Goal: Task Accomplishment & Management: Manage account settings

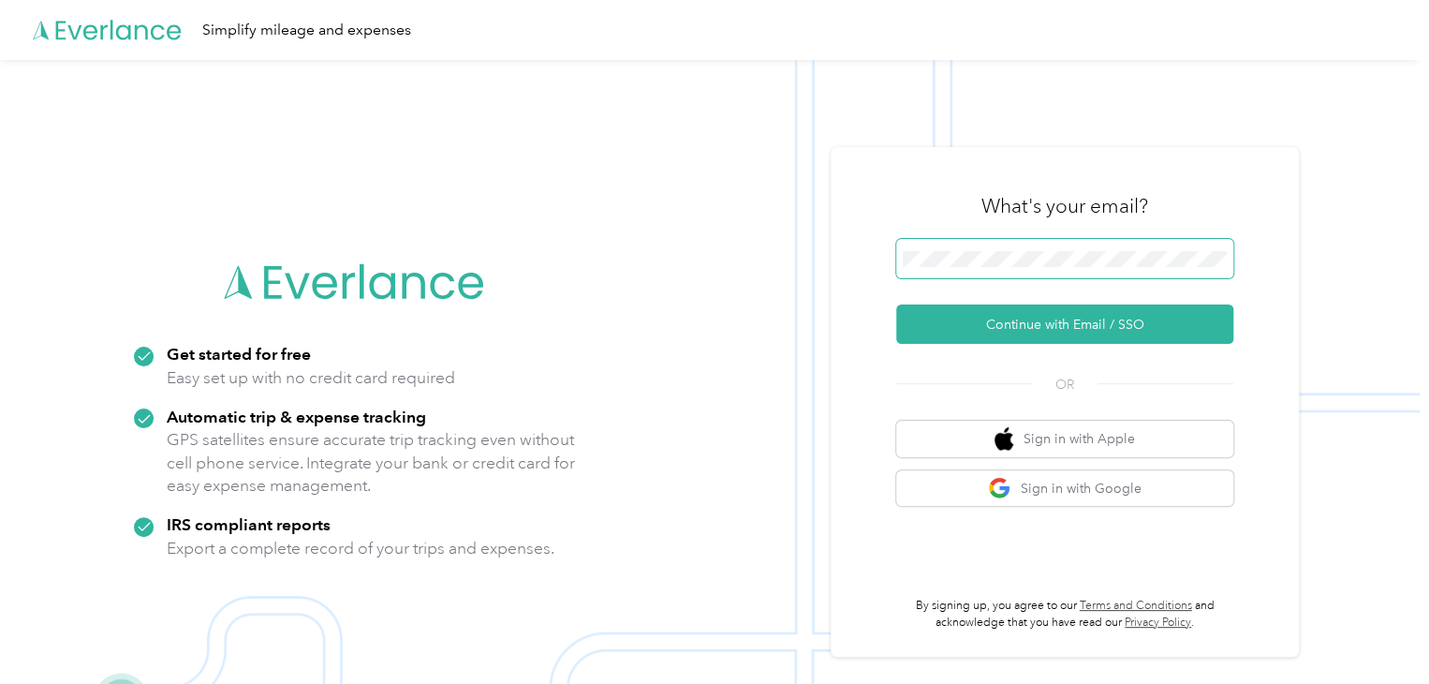
click at [995, 245] on span at bounding box center [1064, 258] width 337 height 39
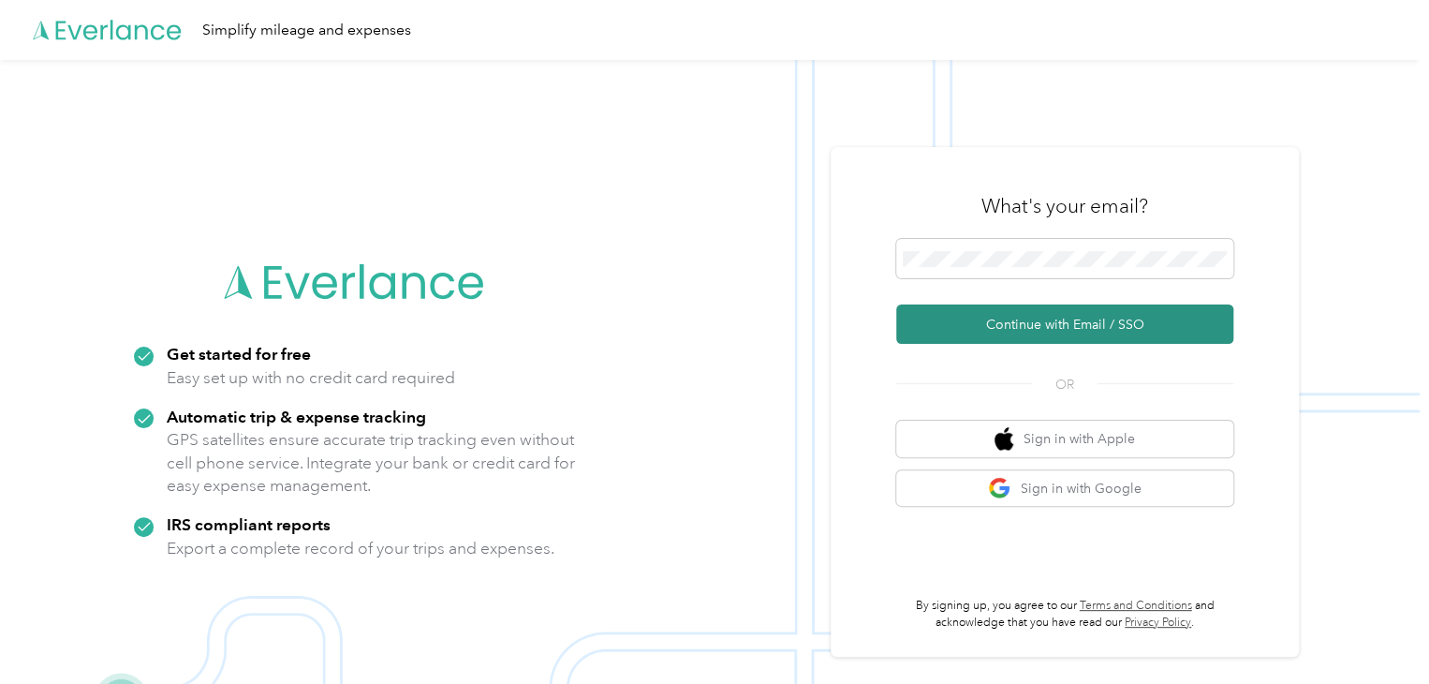
click at [998, 316] on button "Continue with Email / SSO" at bounding box center [1064, 323] width 337 height 39
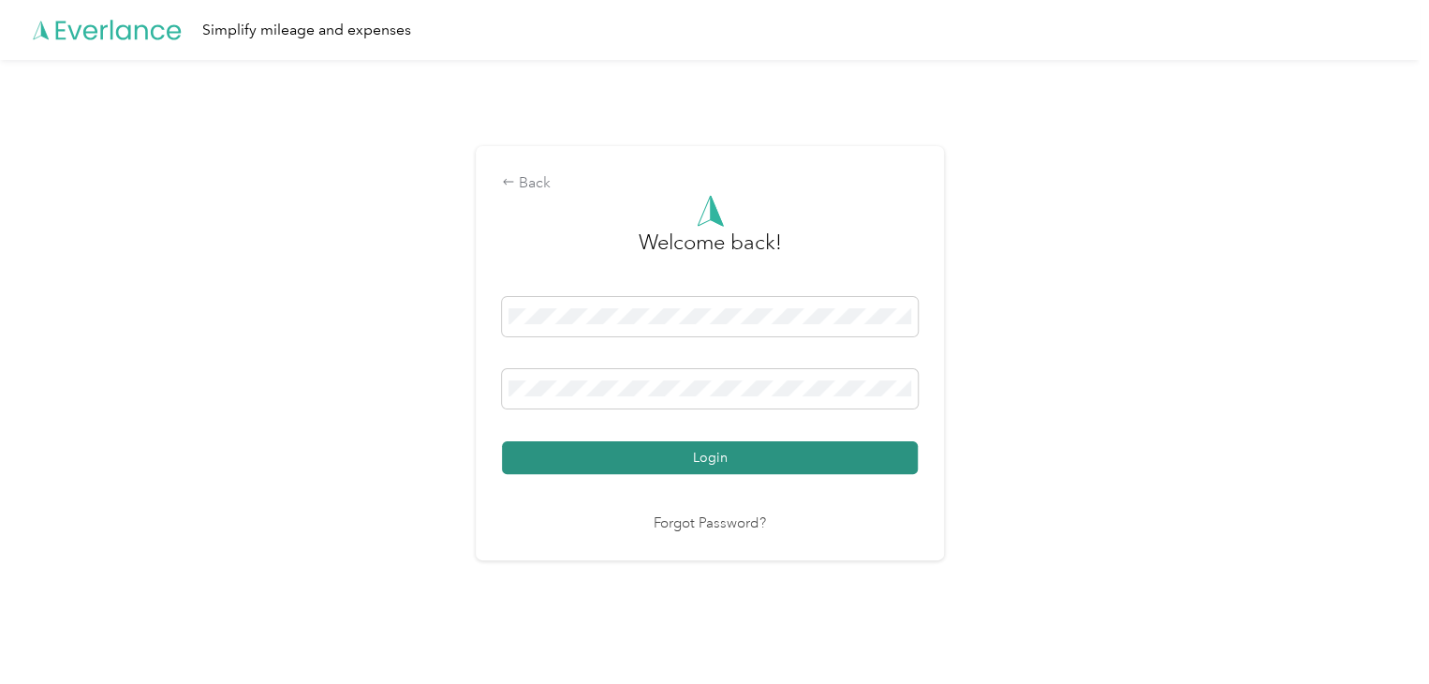
click at [625, 450] on button "Login" at bounding box center [710, 457] width 416 height 33
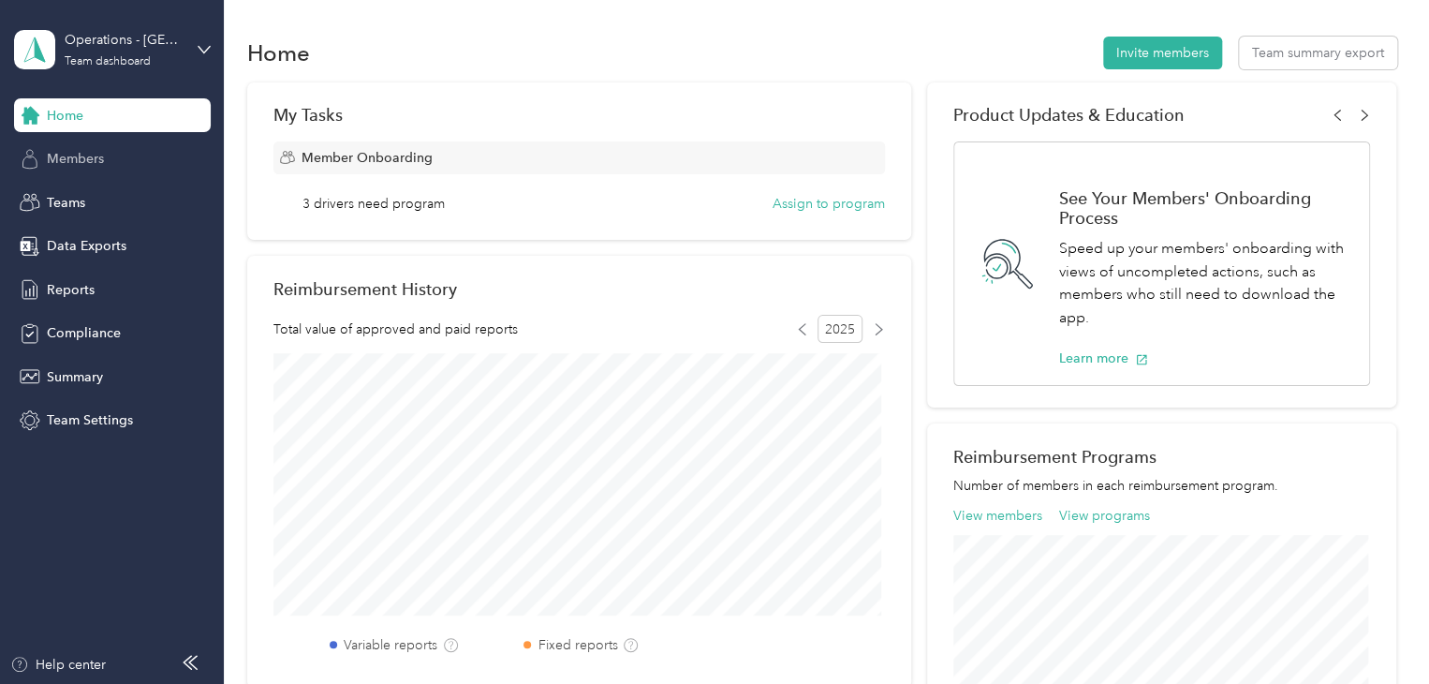
click at [140, 150] on div "Members" at bounding box center [112, 159] width 197 height 34
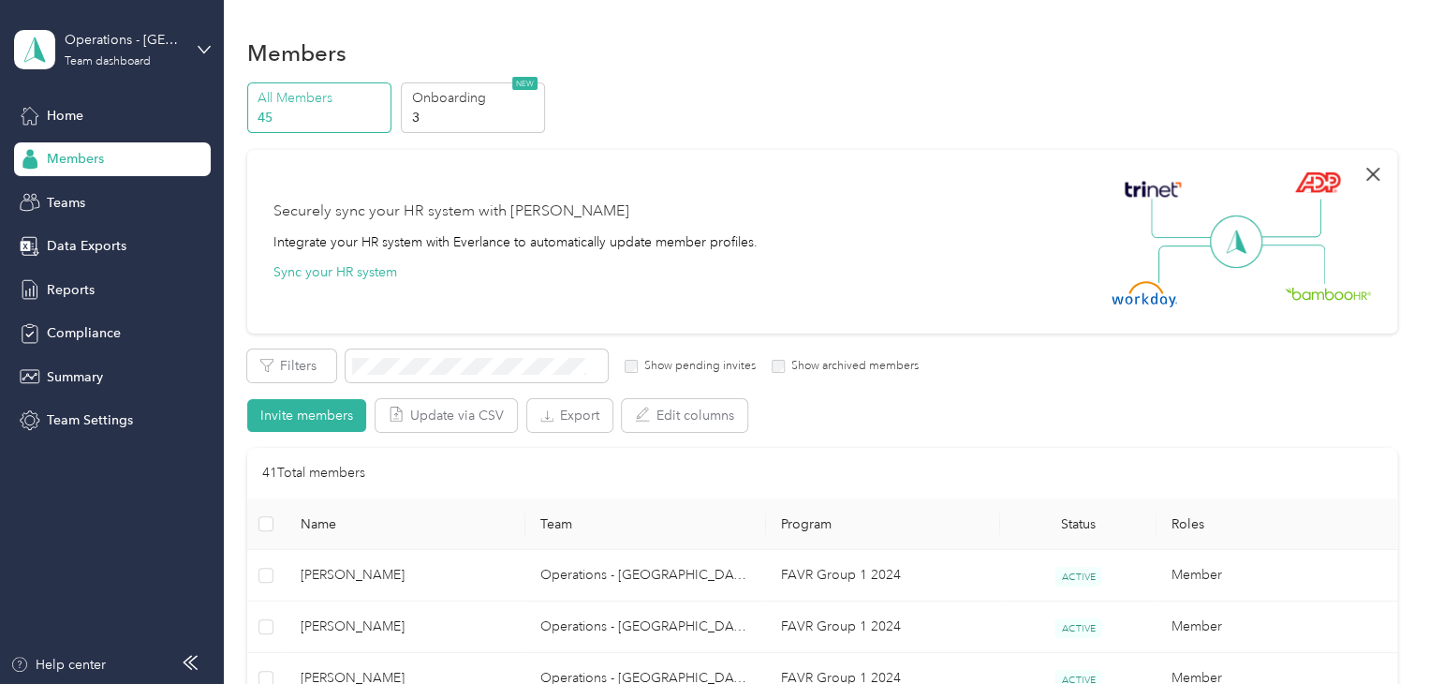
click at [1367, 176] on icon "button" at bounding box center [1373, 174] width 22 height 22
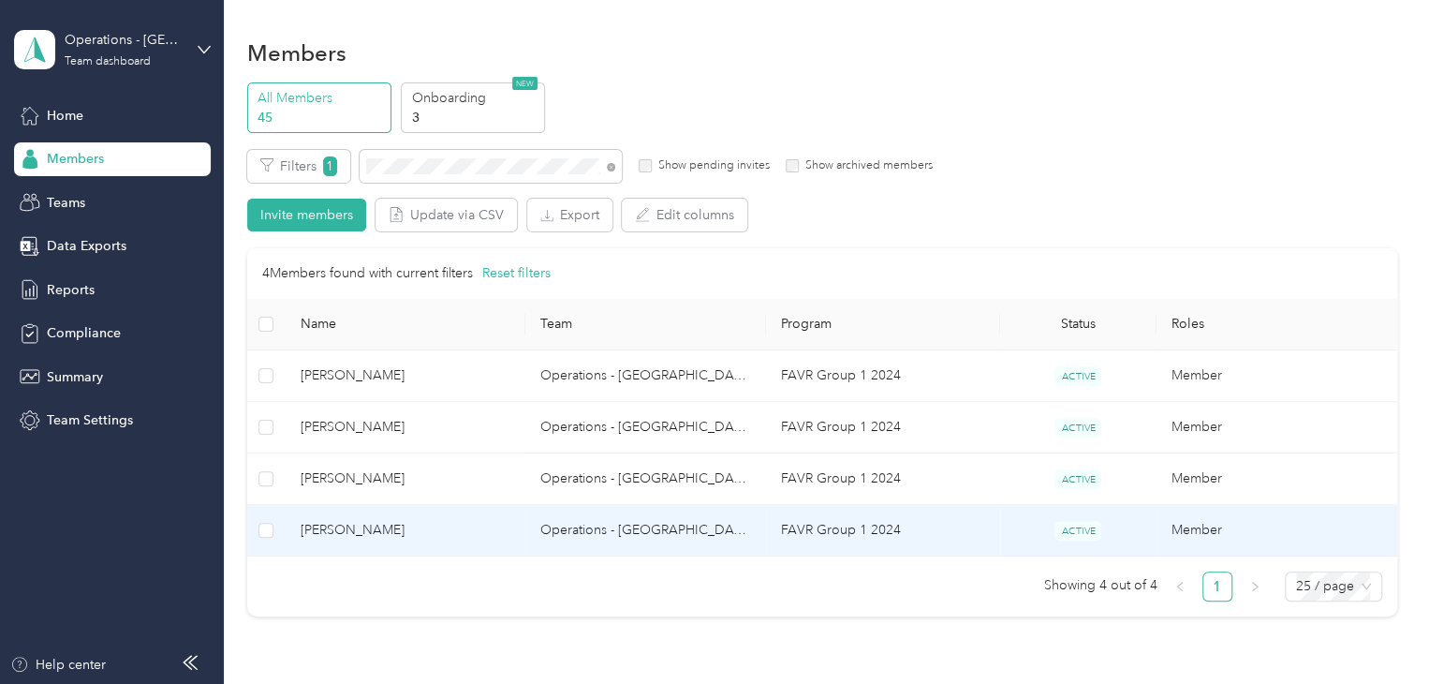
click at [431, 543] on td "[PERSON_NAME]" at bounding box center [406, 531] width 241 height 52
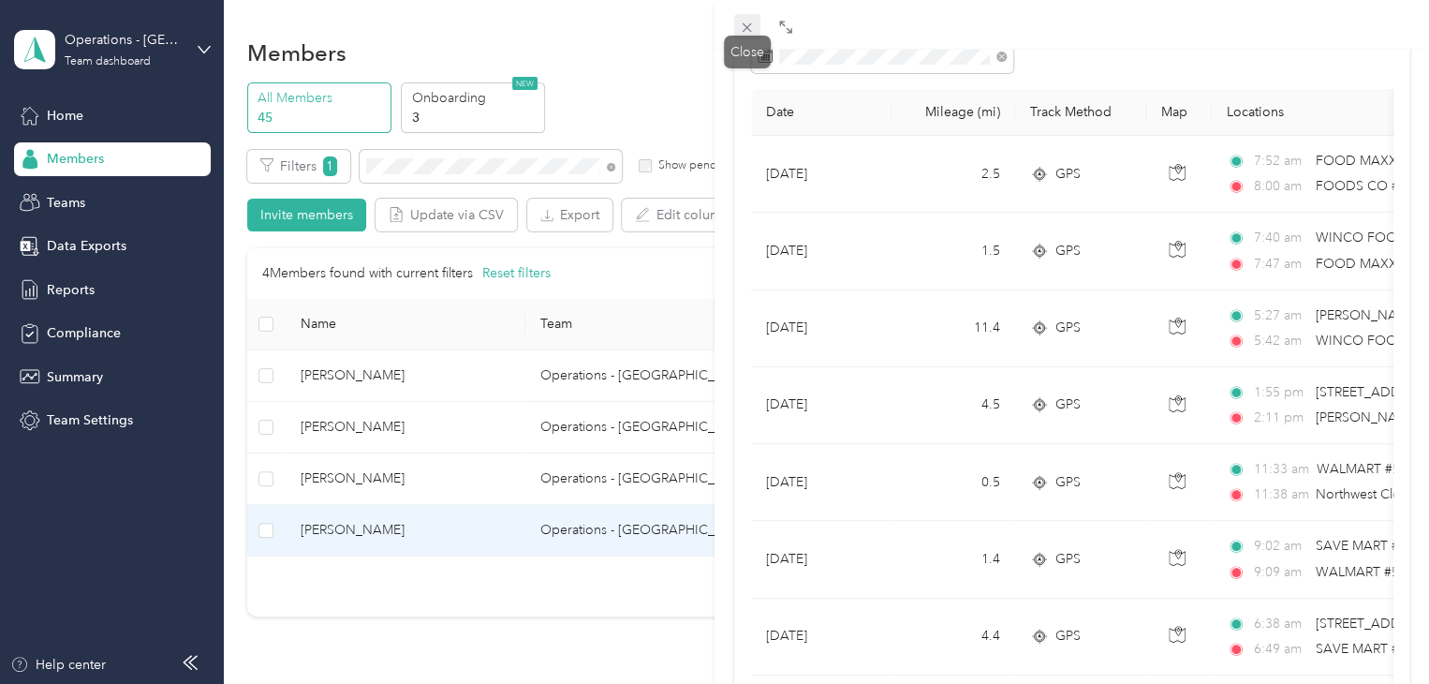
click at [749, 30] on icon at bounding box center [747, 27] width 9 height 9
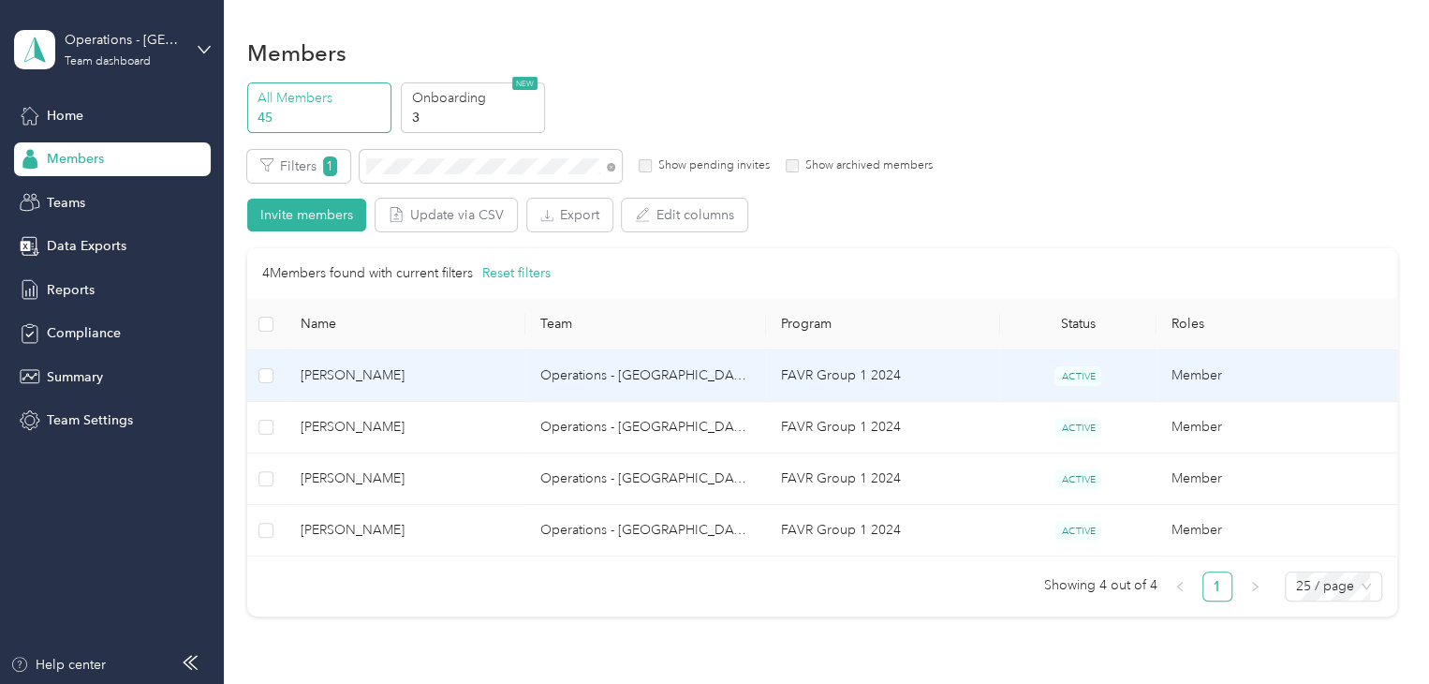
click at [431, 392] on td "[PERSON_NAME]" at bounding box center [406, 376] width 241 height 52
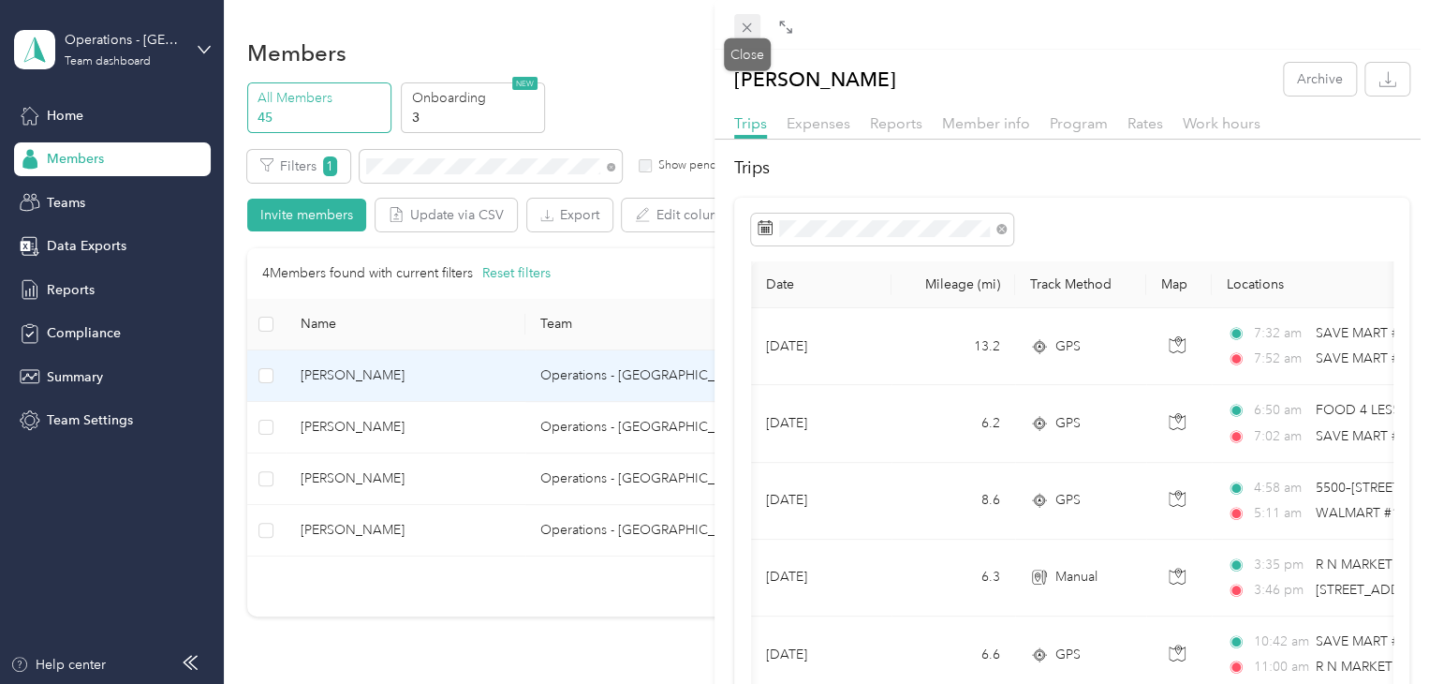
click at [753, 33] on icon at bounding box center [747, 28] width 16 height 16
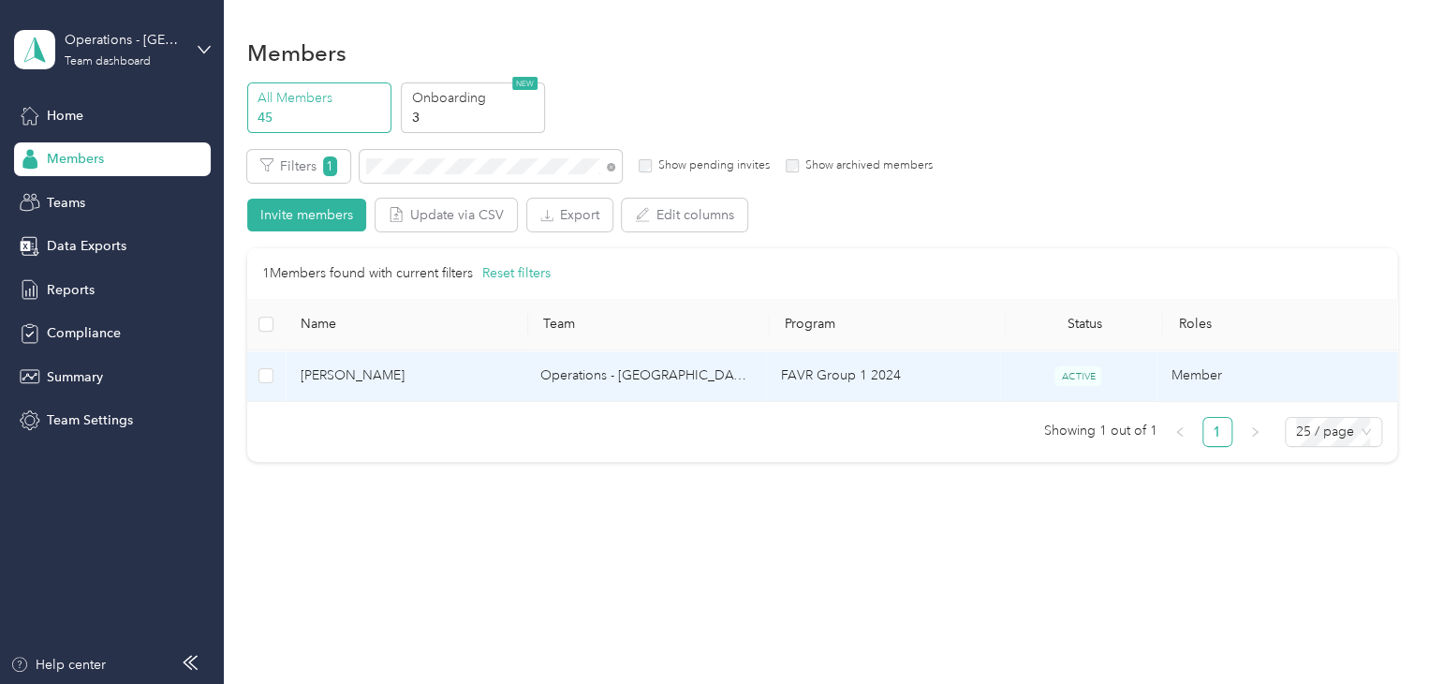
drag, startPoint x: 412, startPoint y: 346, endPoint x: 412, endPoint y: 362, distance: 16.9
click at [412, 362] on td "[PERSON_NAME]" at bounding box center [406, 376] width 241 height 52
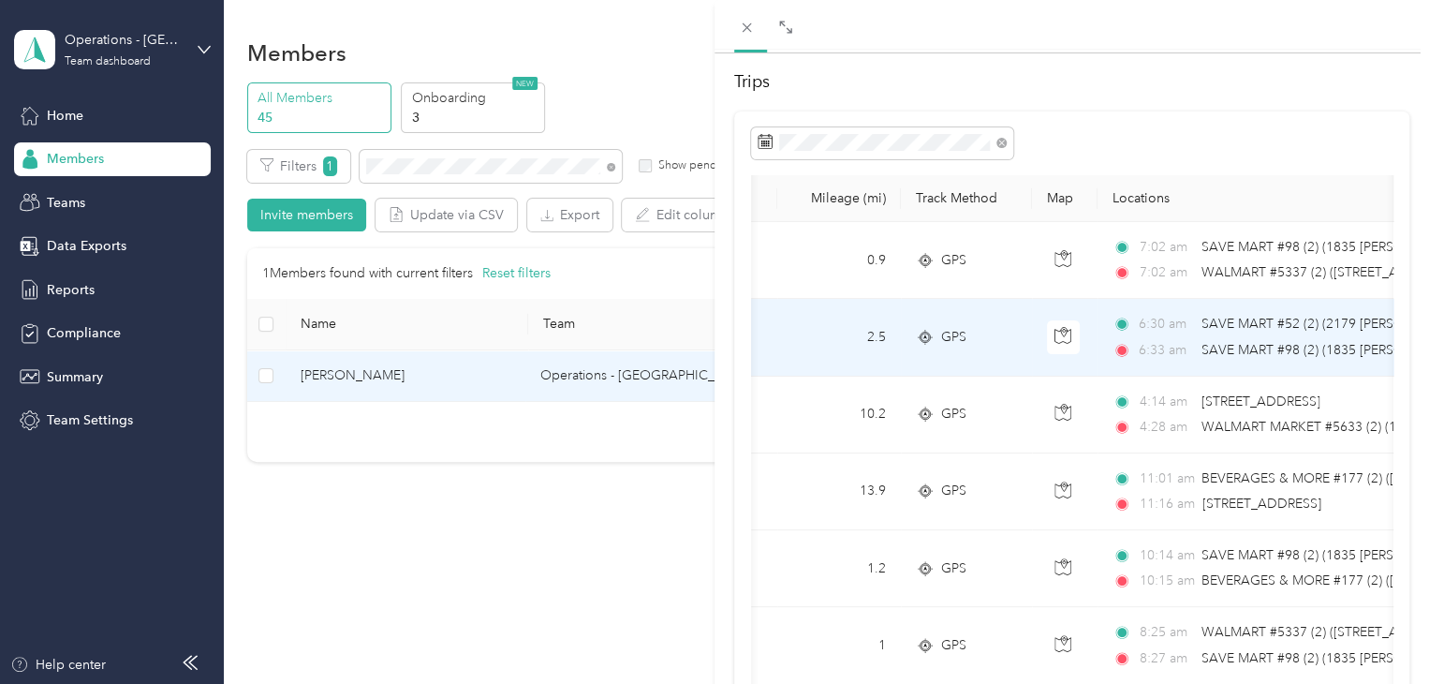
scroll to position [0, 115]
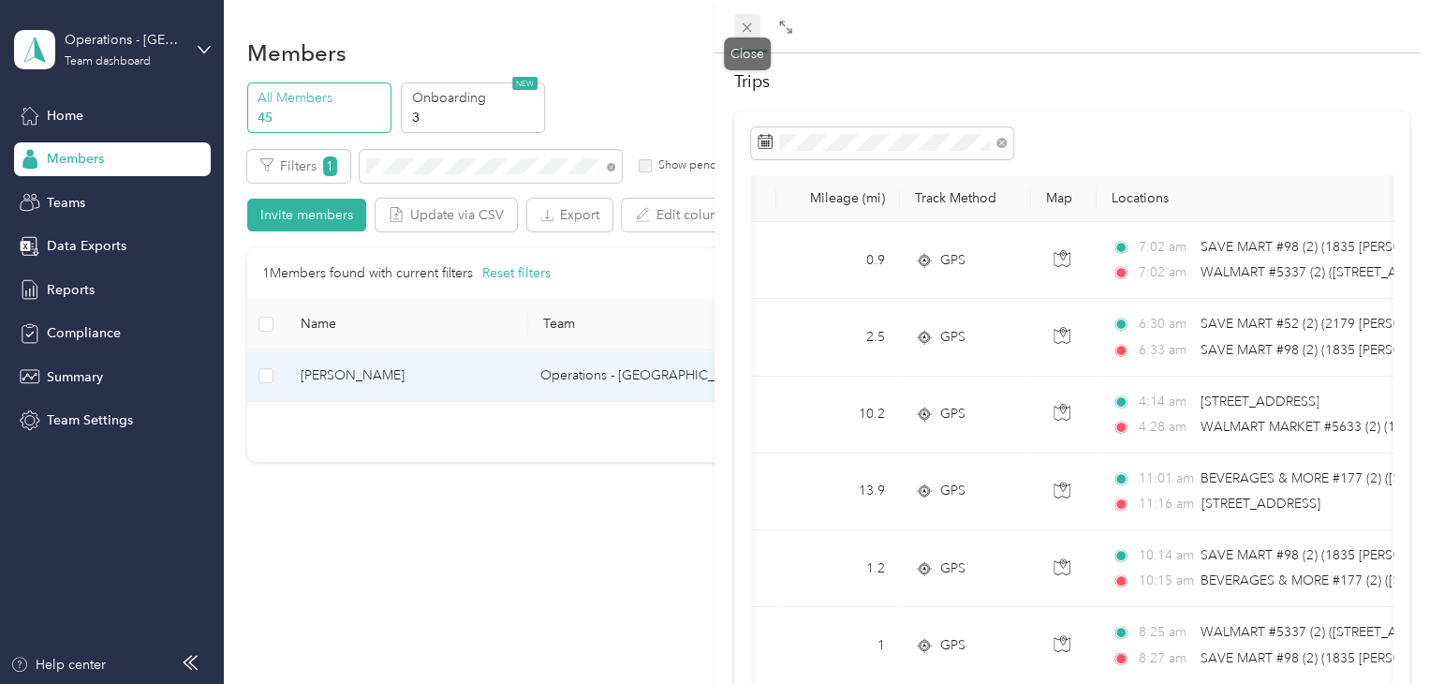
click at [741, 28] on icon at bounding box center [747, 28] width 16 height 16
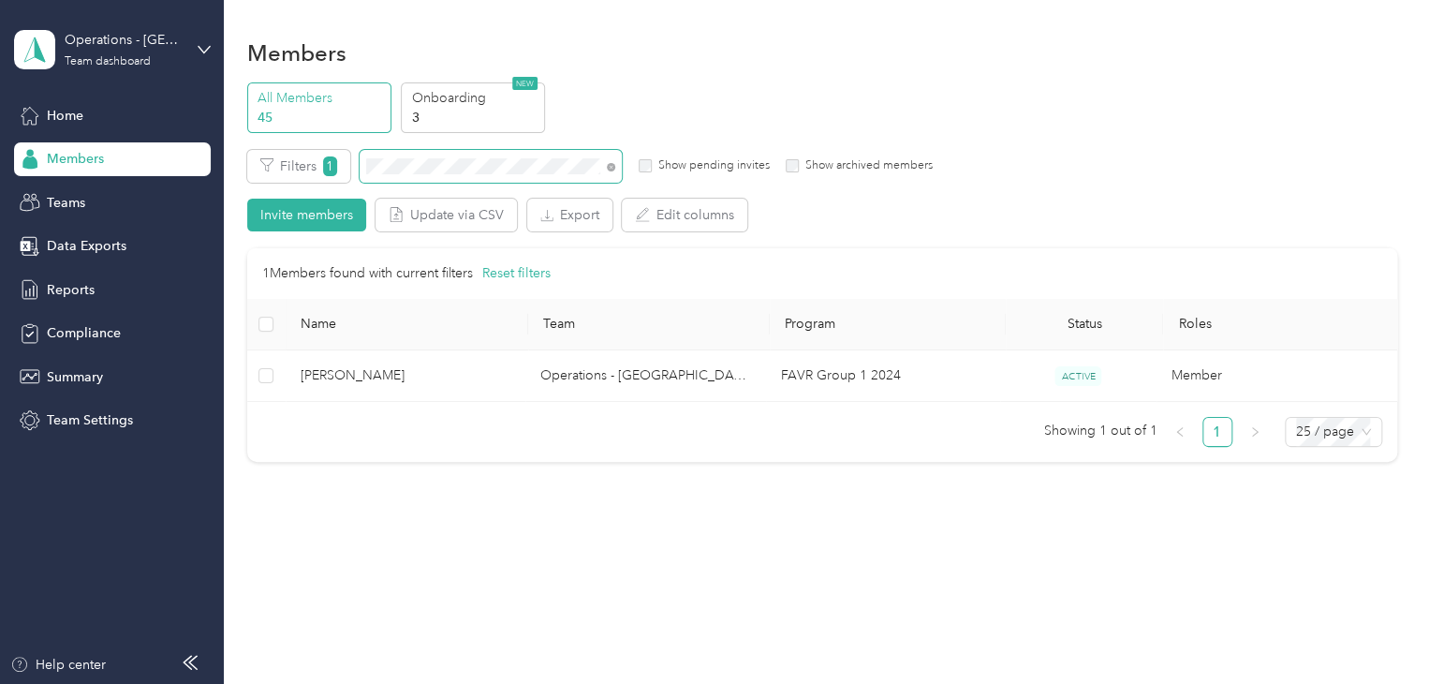
click at [614, 169] on icon at bounding box center [611, 167] width 8 height 8
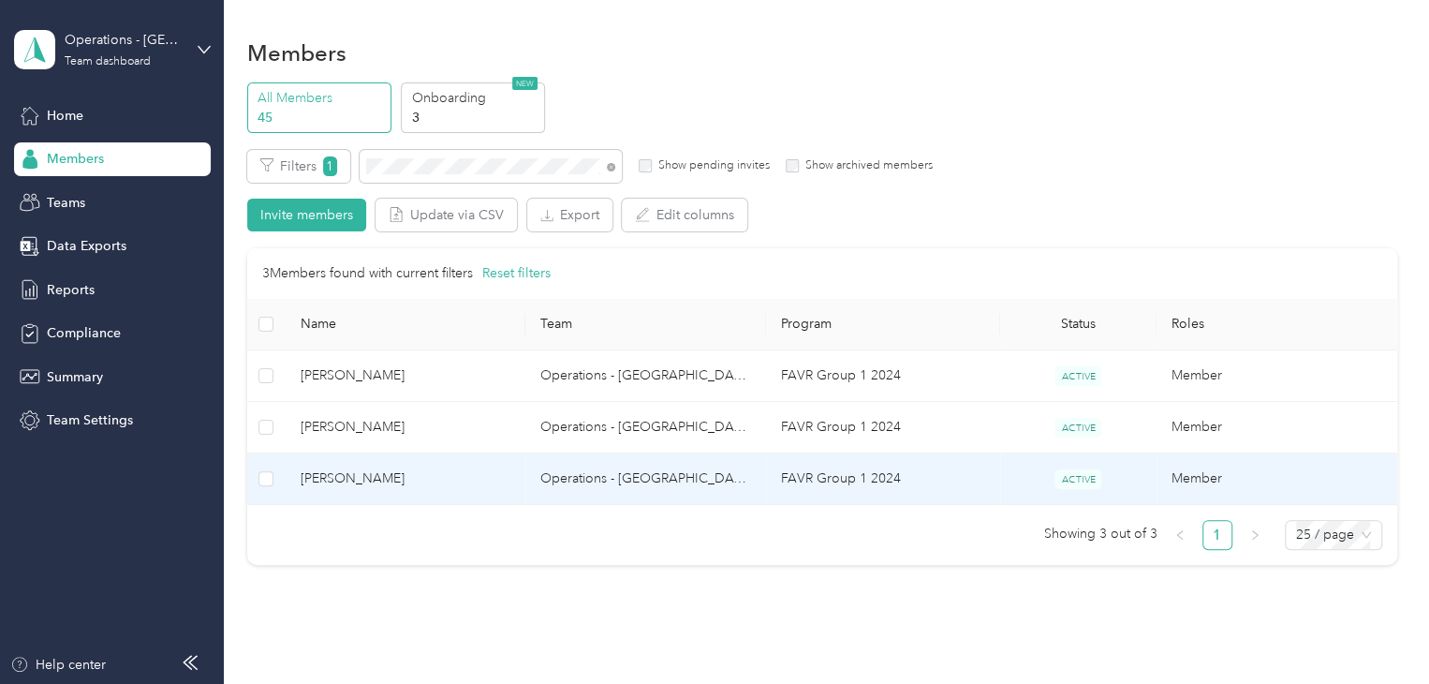
click at [402, 494] on td "[PERSON_NAME]" at bounding box center [406, 479] width 241 height 52
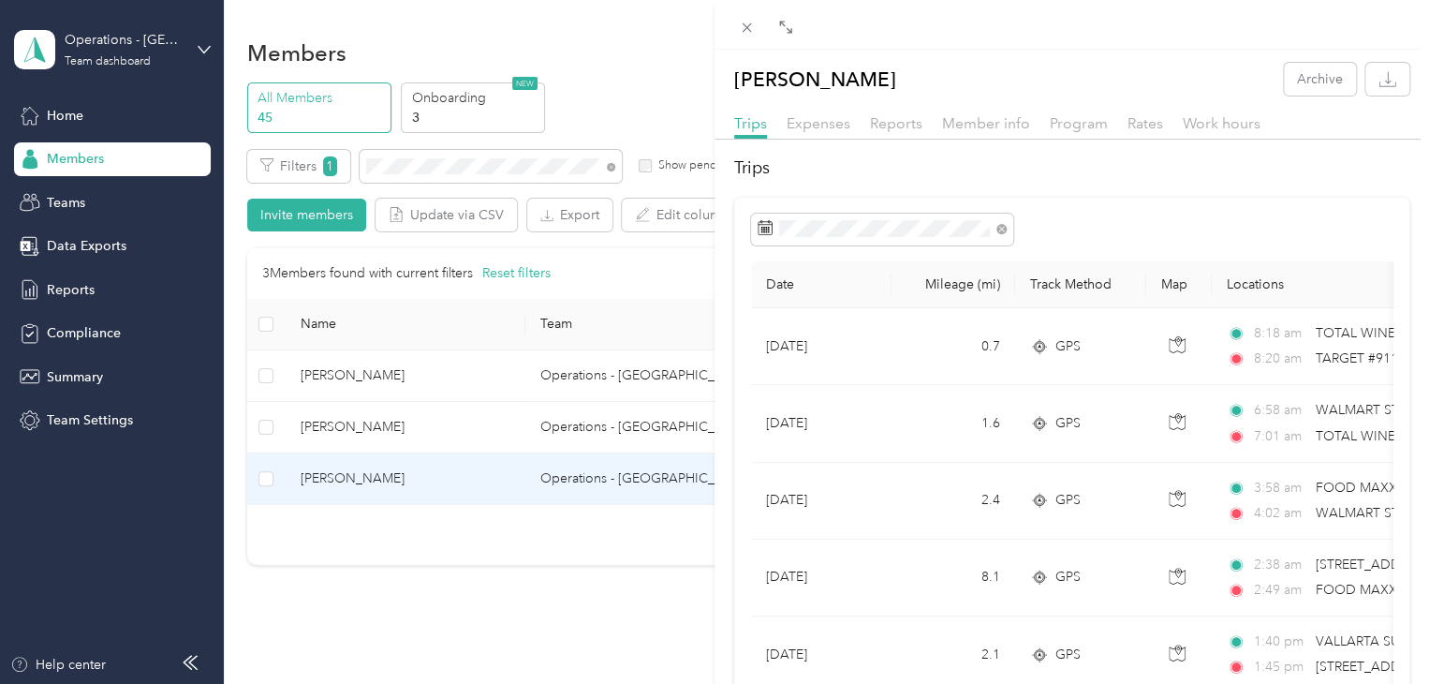
click at [437, 154] on div "[PERSON_NAME] Archive Trips Expenses Reports Member info Program Rates Work hou…" at bounding box center [714, 342] width 1429 height 684
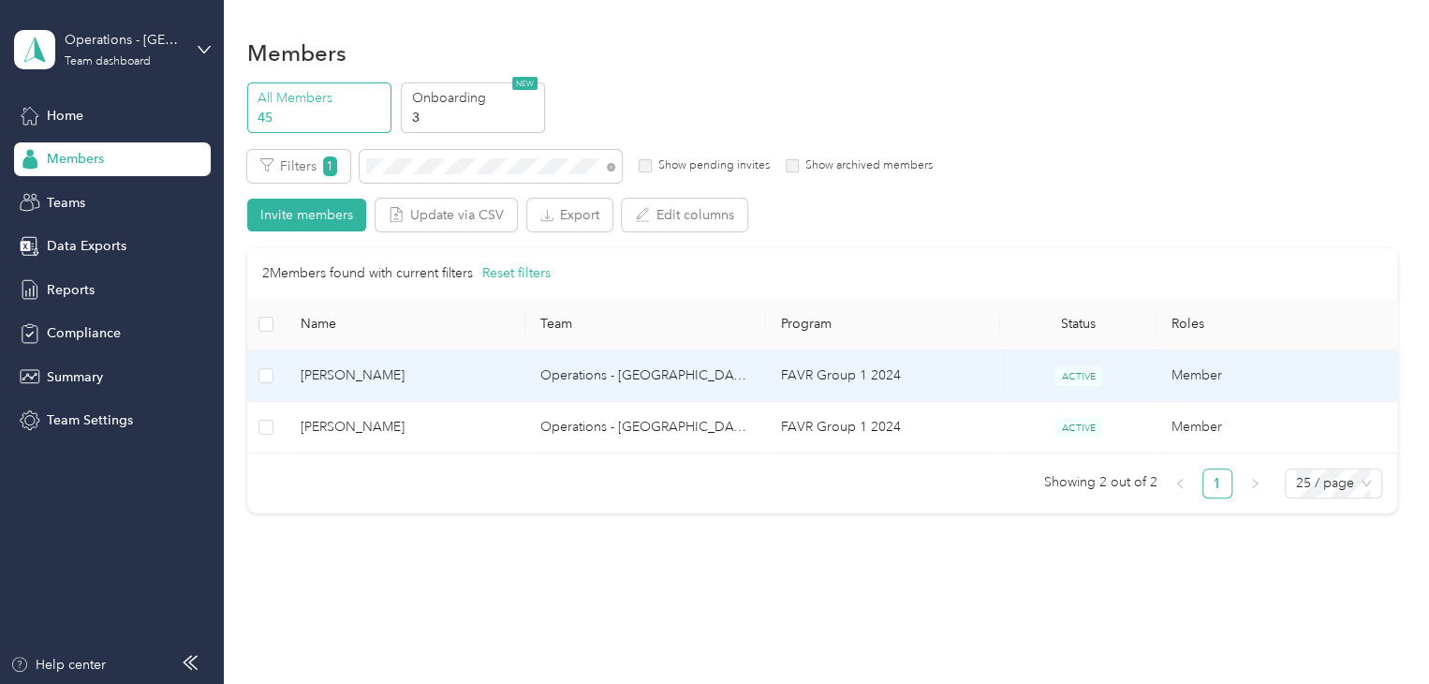
click at [453, 382] on span "[PERSON_NAME]" at bounding box center [406, 375] width 211 height 21
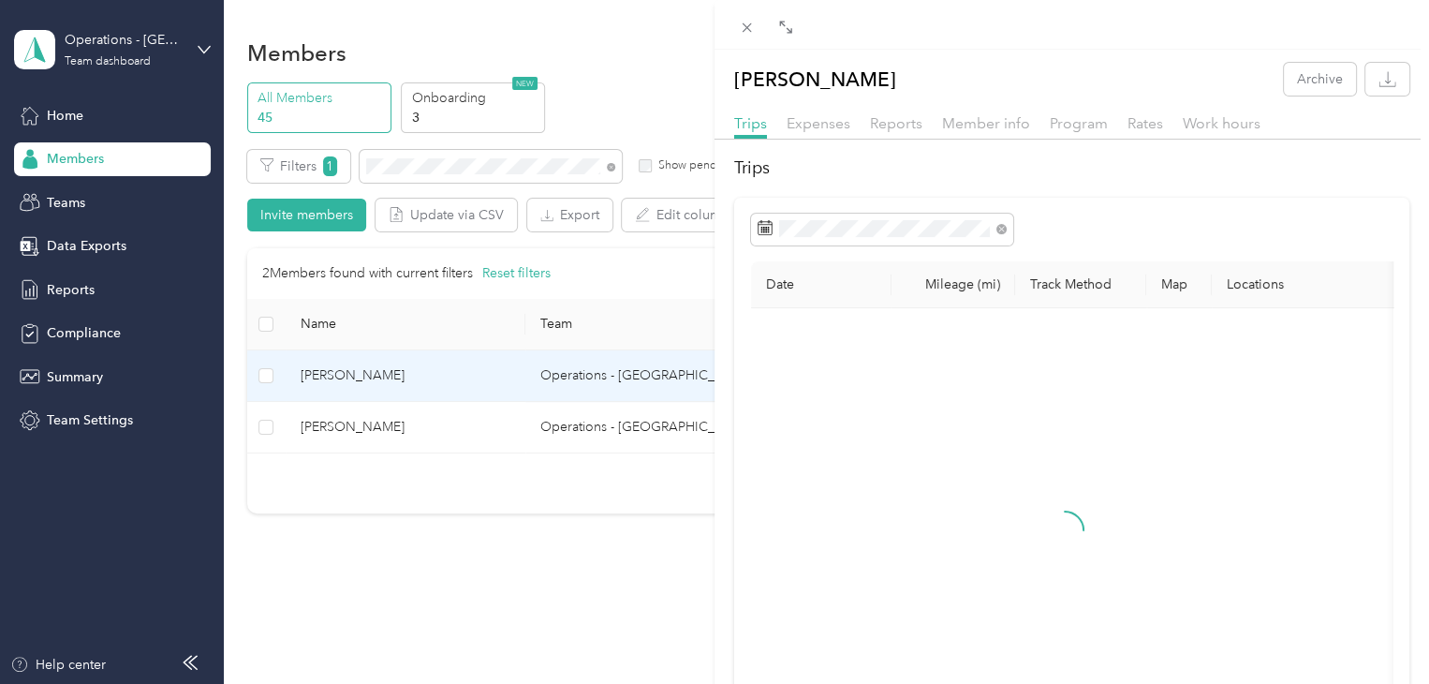
click at [450, 409] on div "[PERSON_NAME] Archive Trips Expenses Reports Member info Program Rates Work hou…" at bounding box center [714, 342] width 1429 height 684
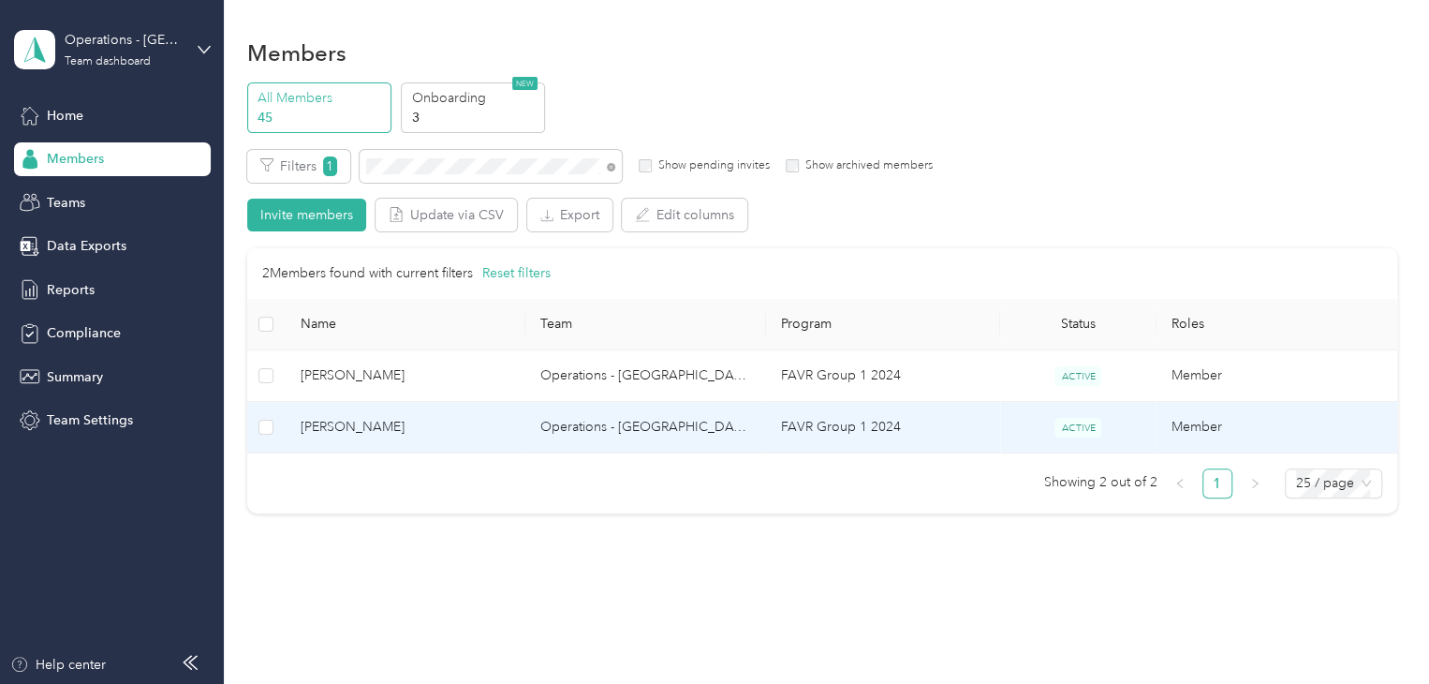
click at [448, 413] on td "[PERSON_NAME]" at bounding box center [406, 428] width 241 height 52
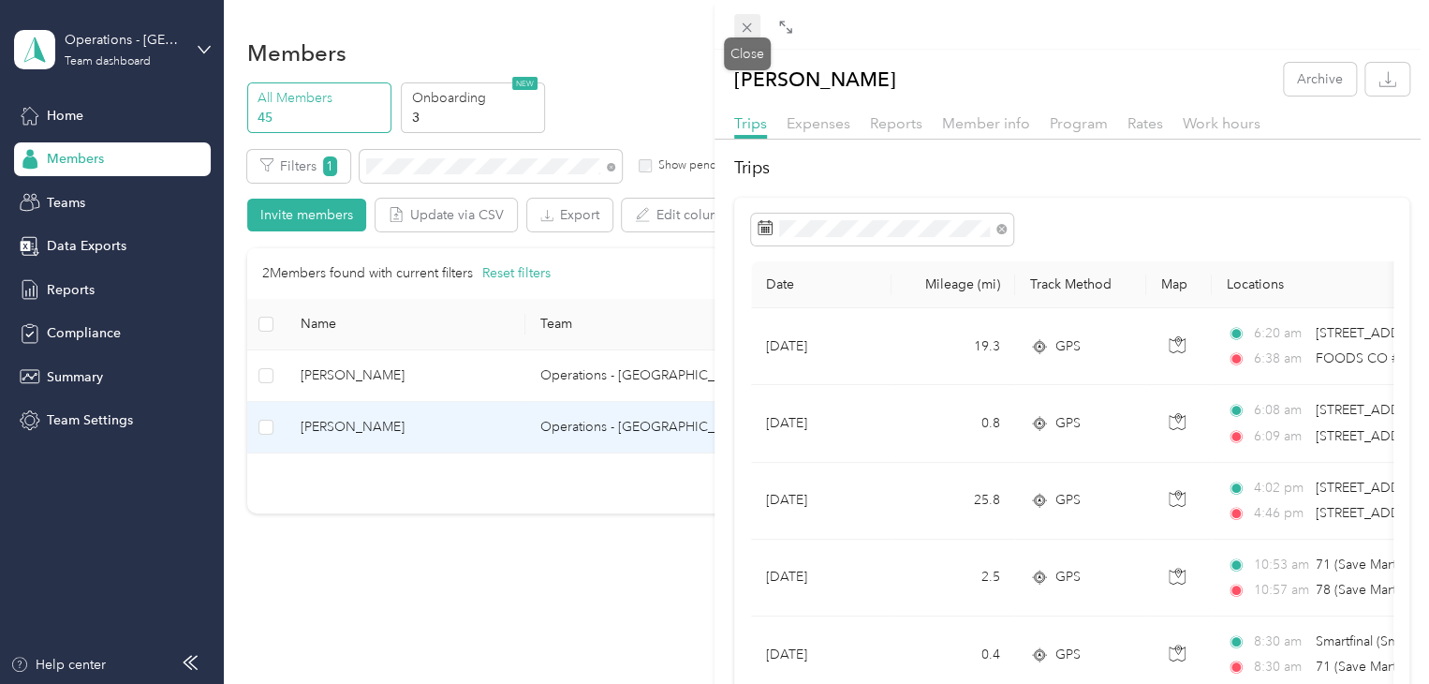
click at [747, 22] on icon at bounding box center [747, 28] width 16 height 16
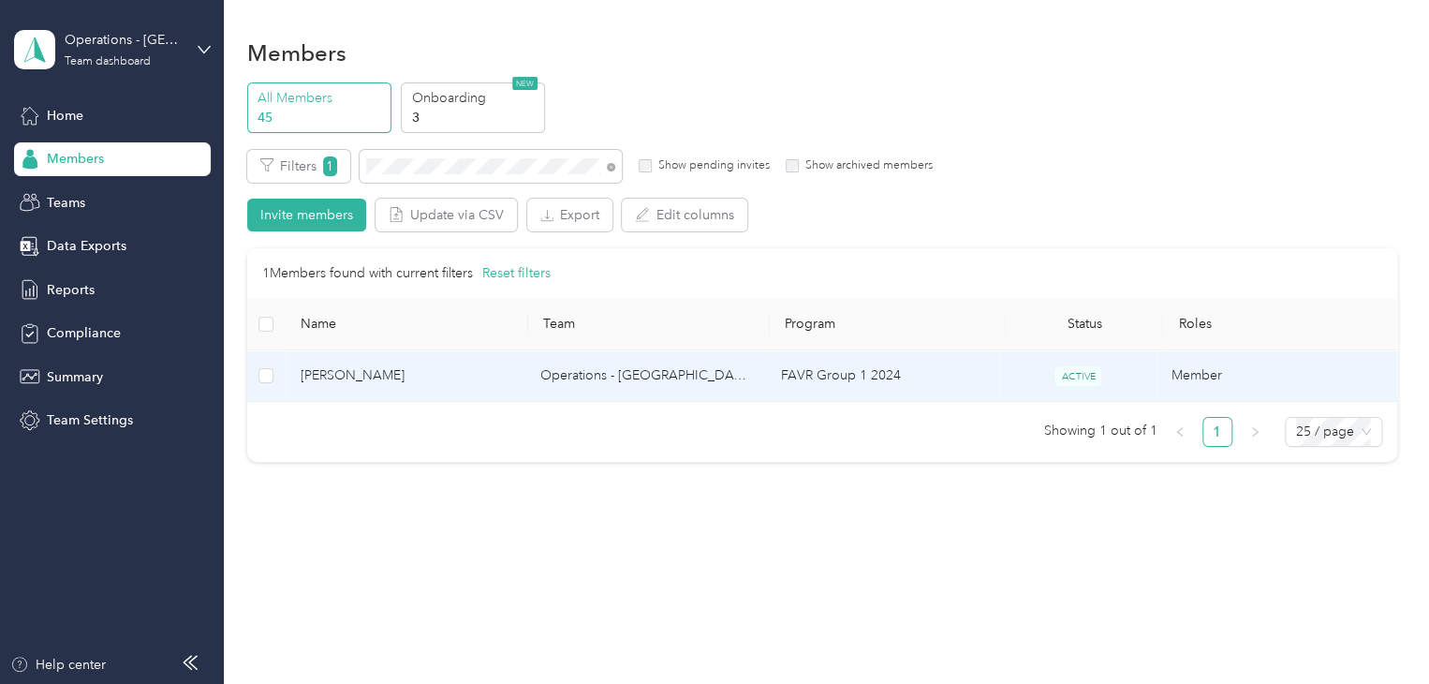
click at [447, 363] on td "[PERSON_NAME]" at bounding box center [406, 376] width 241 height 52
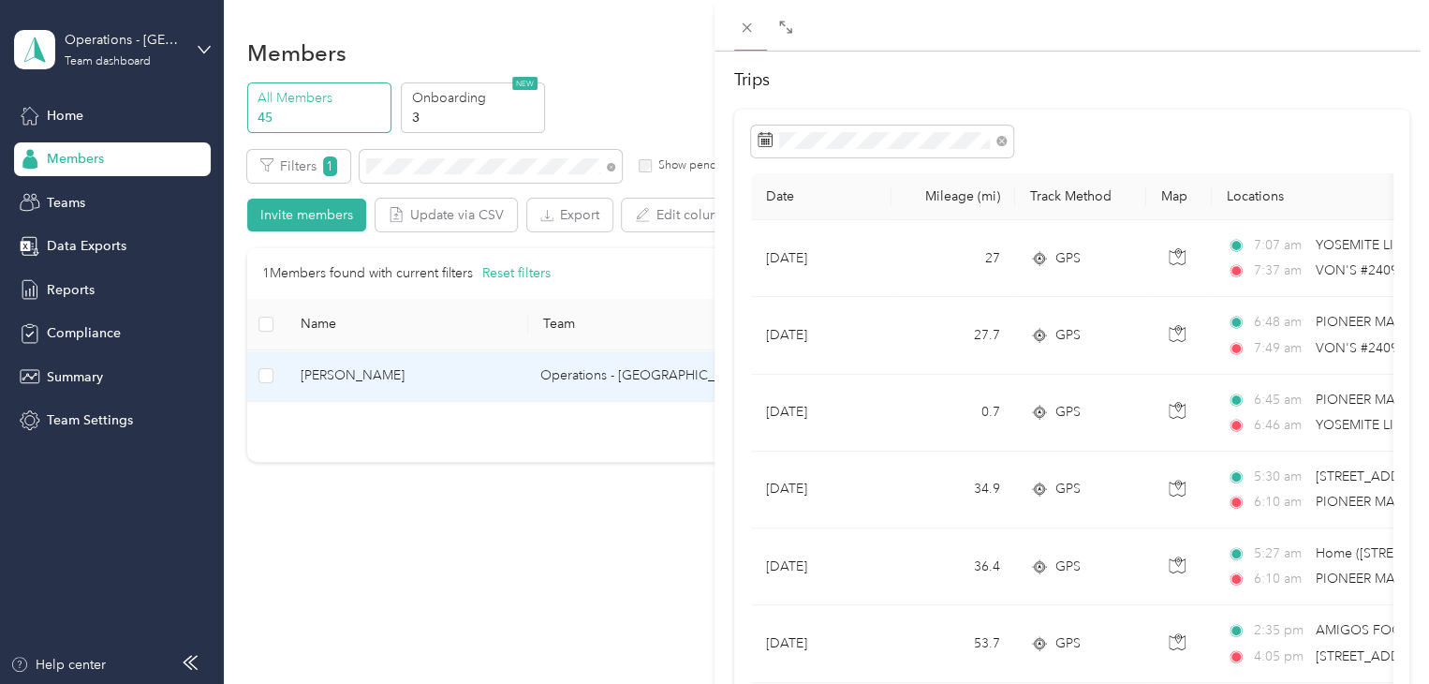
click at [396, 181] on div "[PERSON_NAME] Archive Trips Expenses Reports Member info Program Rates Work hou…" at bounding box center [714, 342] width 1429 height 684
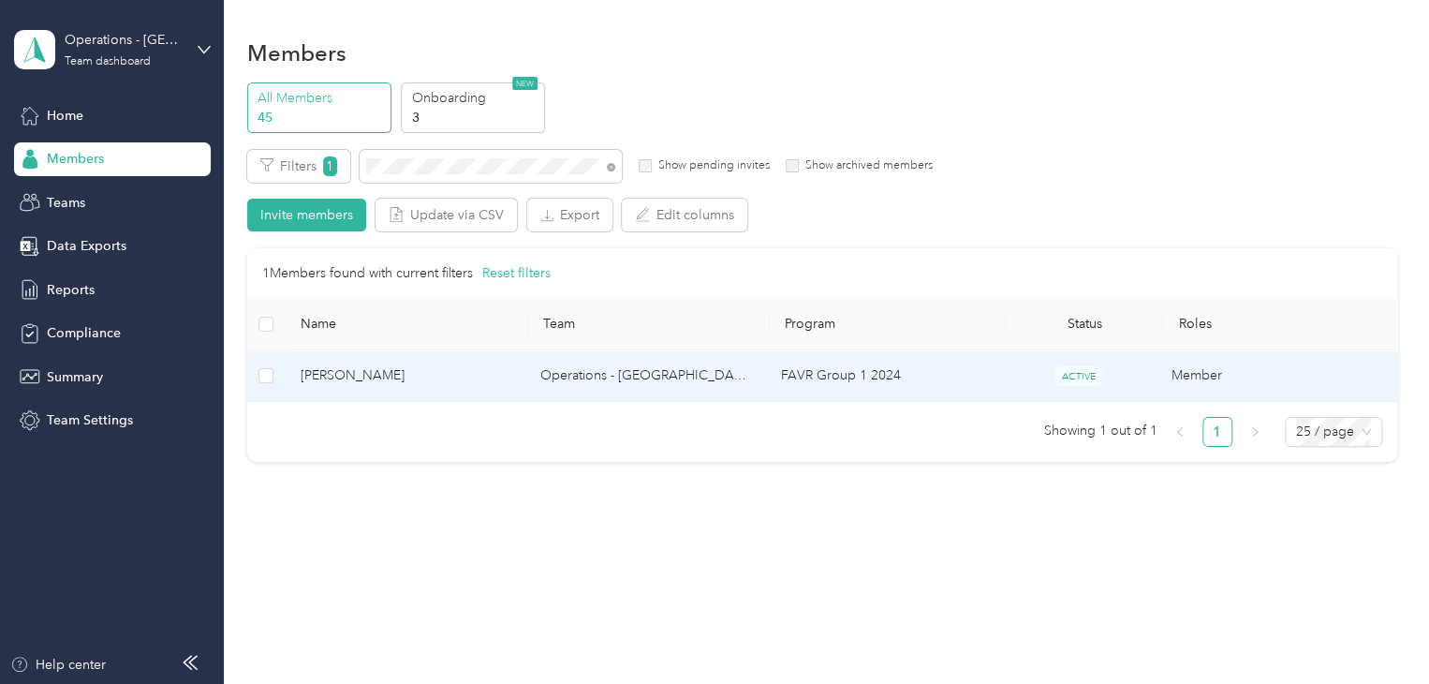
click at [436, 390] on td "[PERSON_NAME]" at bounding box center [406, 376] width 241 height 52
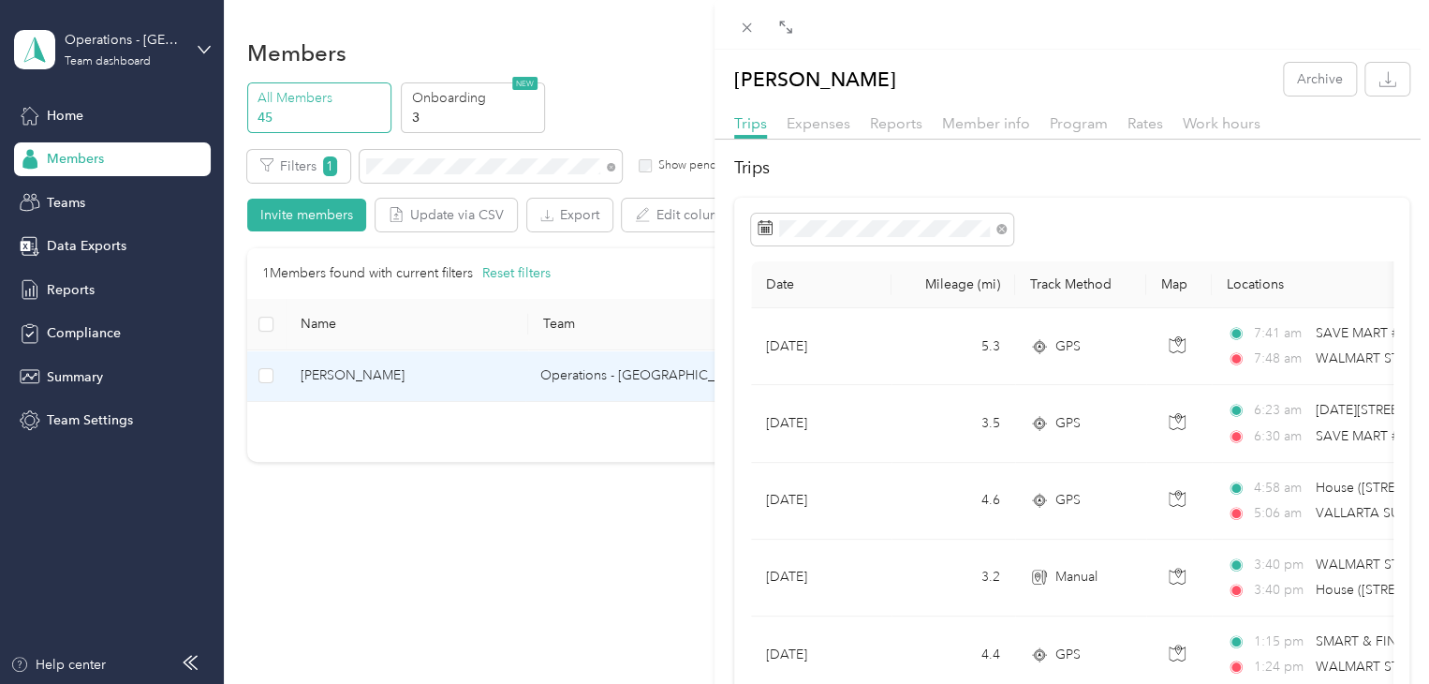
click at [468, 185] on div "[PERSON_NAME] Archive Trips Expenses Reports Member info Program Rates Work hou…" at bounding box center [714, 342] width 1429 height 684
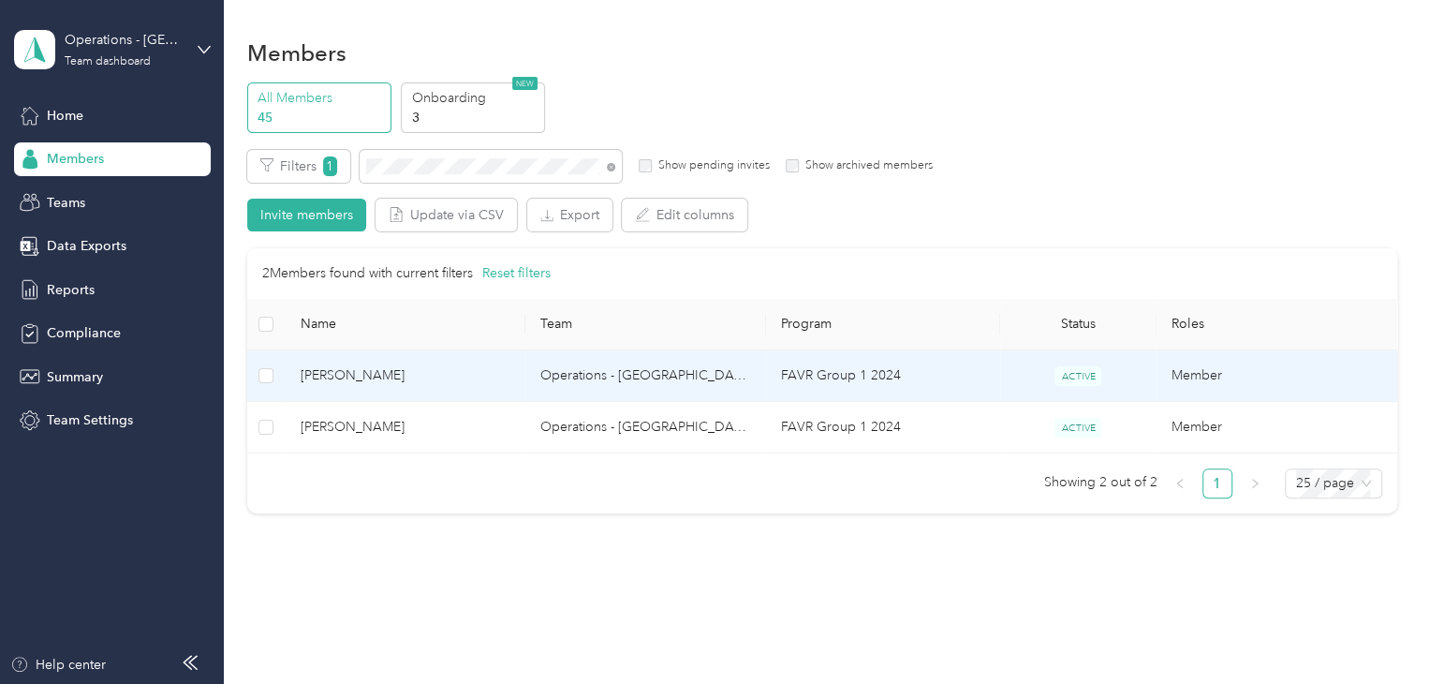
click at [446, 389] on td "[PERSON_NAME]" at bounding box center [406, 376] width 241 height 52
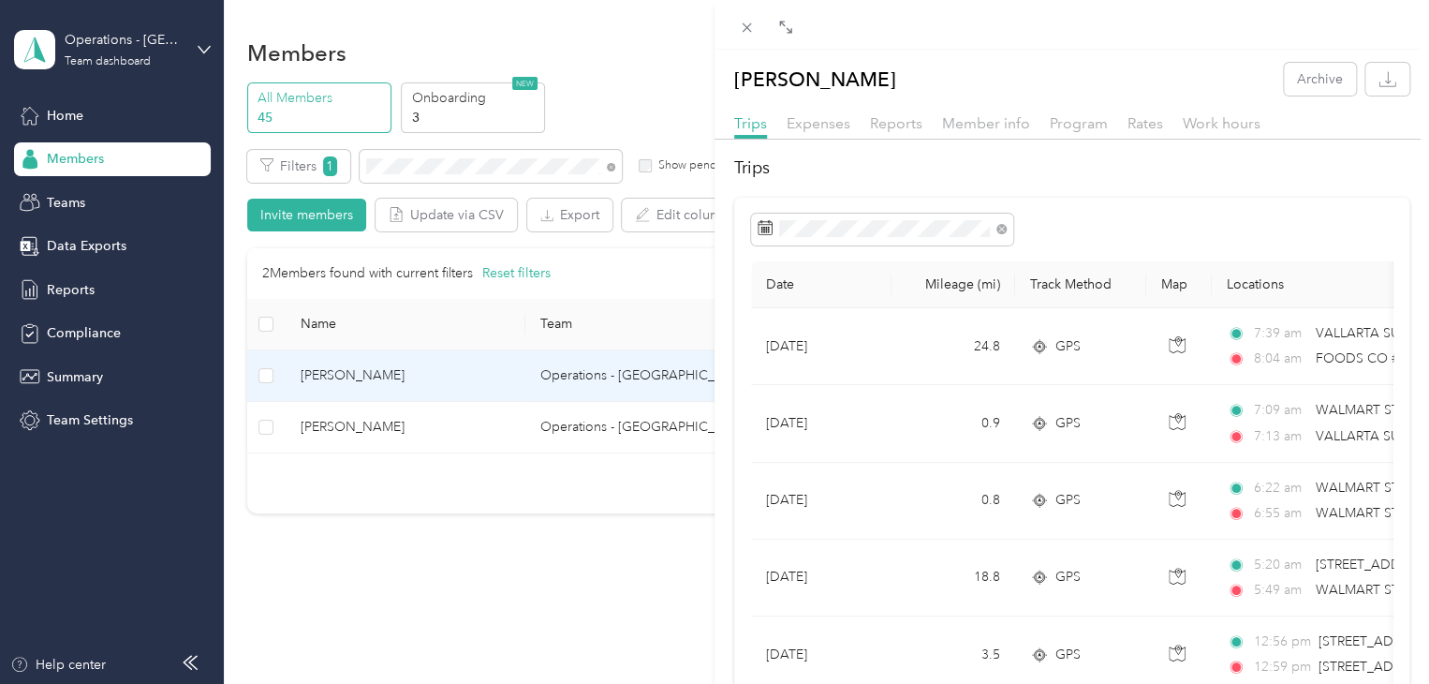
click at [434, 147] on div "[PERSON_NAME] Archive Trips Expenses Reports Member info Program Rates Work hou…" at bounding box center [714, 342] width 1429 height 684
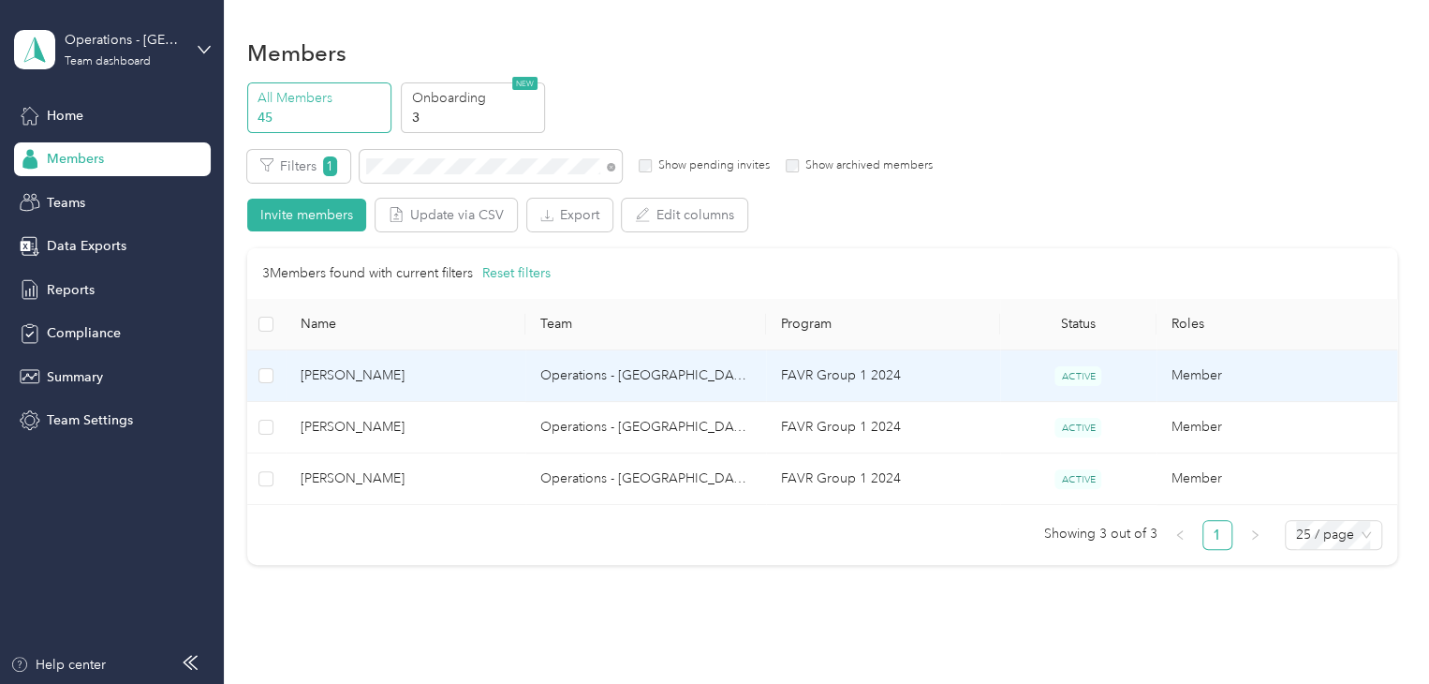
click at [444, 365] on span "[PERSON_NAME]" at bounding box center [406, 375] width 211 height 21
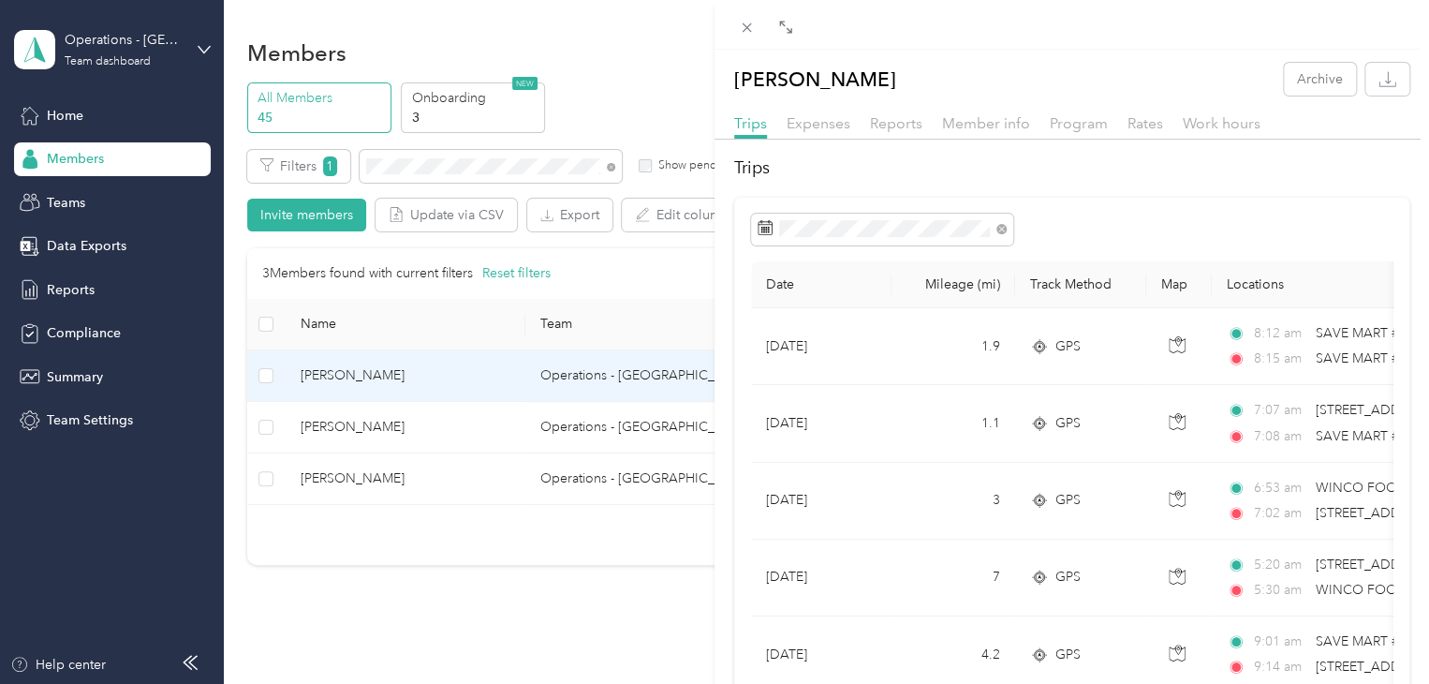
click at [434, 475] on div "[PERSON_NAME] Archive Trips Expenses Reports Member info Program Rates Work hou…" at bounding box center [714, 342] width 1429 height 684
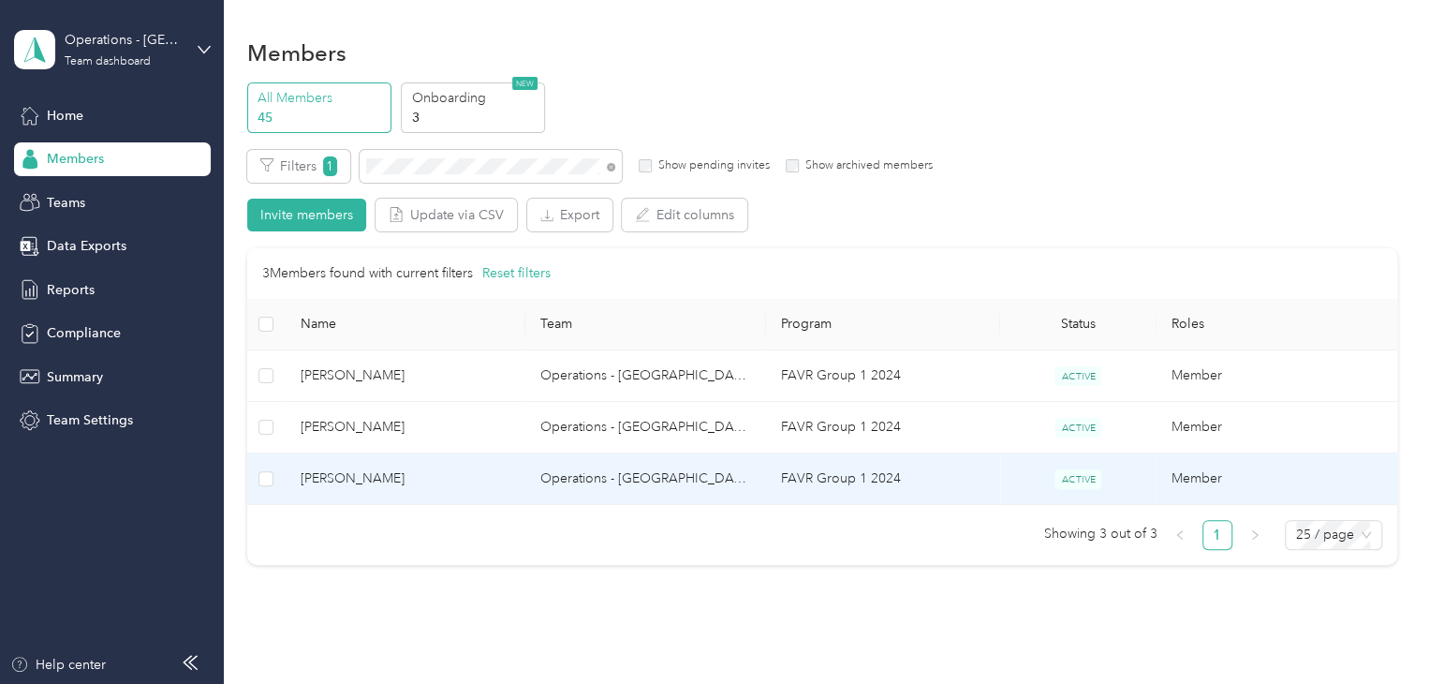
click at [434, 475] on span "[PERSON_NAME]" at bounding box center [406, 478] width 211 height 21
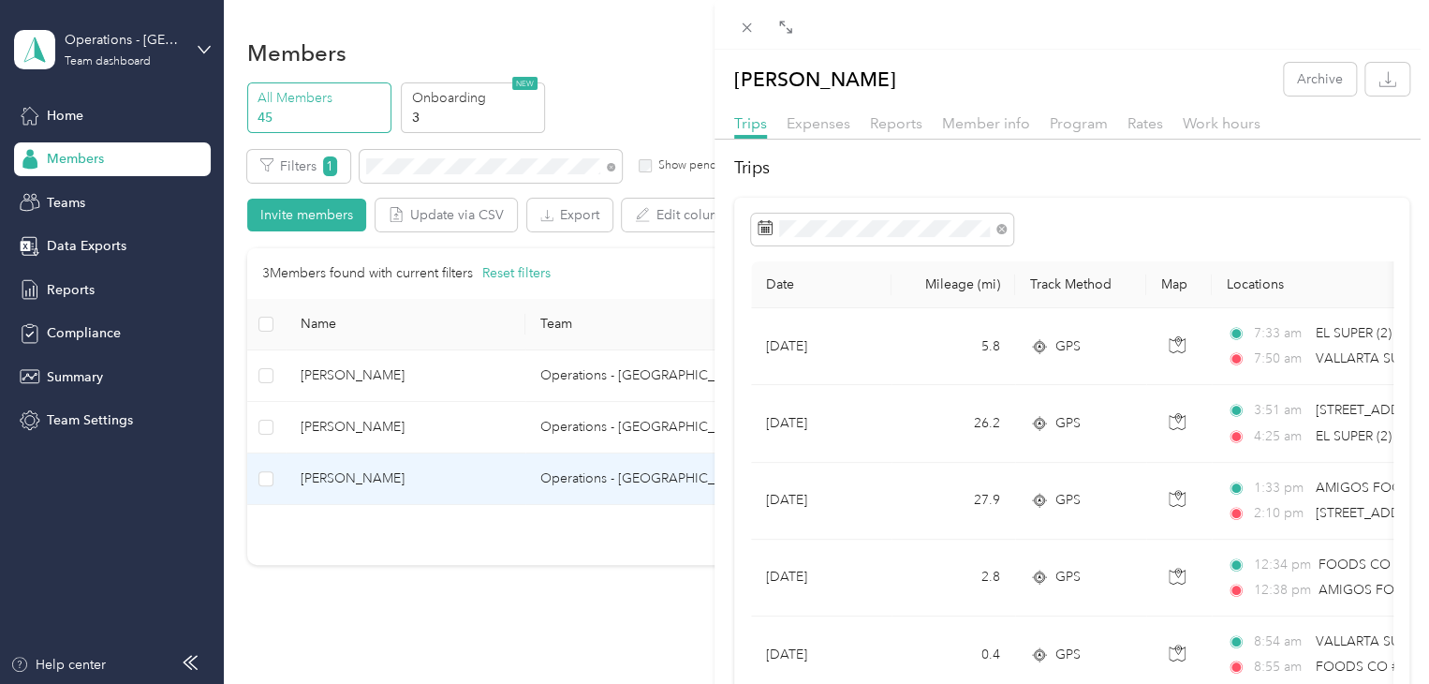
click at [445, 162] on div "[PERSON_NAME] Archive Trips Expenses Reports Member info Program Rates Work hou…" at bounding box center [714, 342] width 1429 height 684
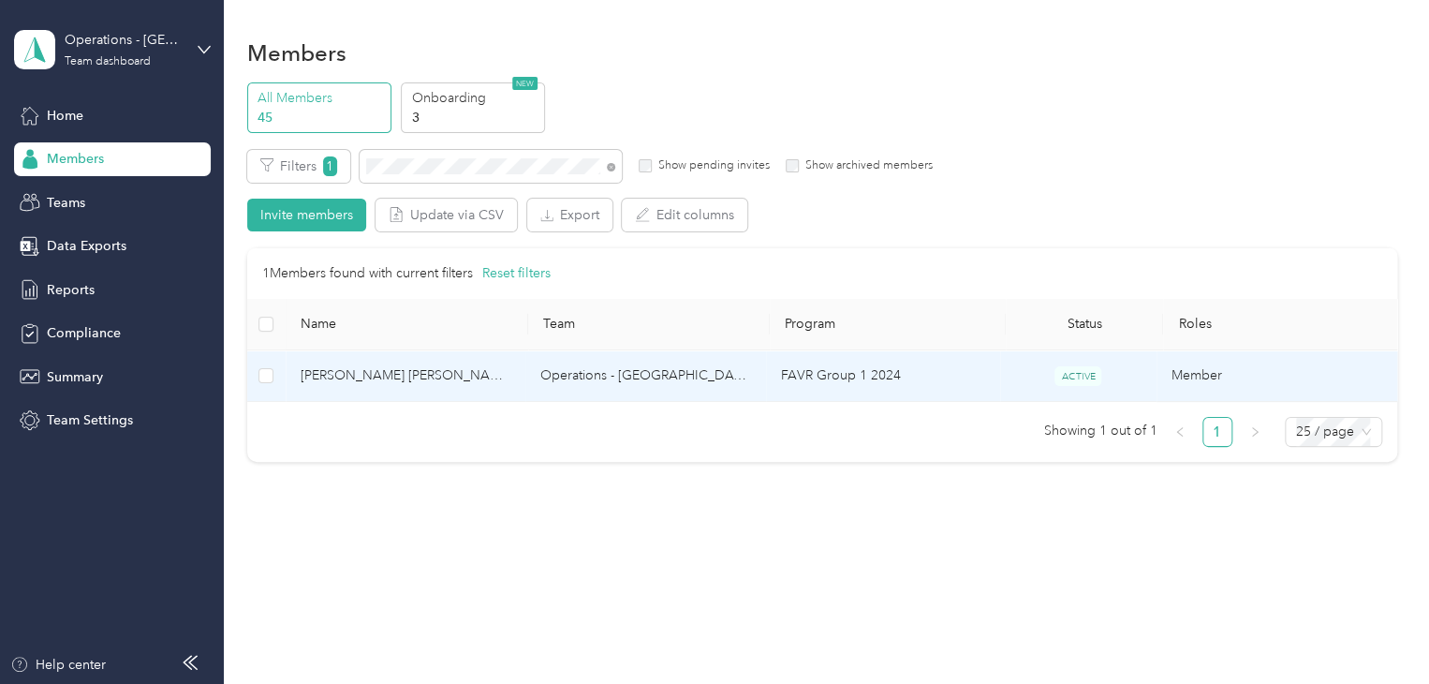
click at [427, 394] on td "[PERSON_NAME] [PERSON_NAME]" at bounding box center [406, 376] width 241 height 52
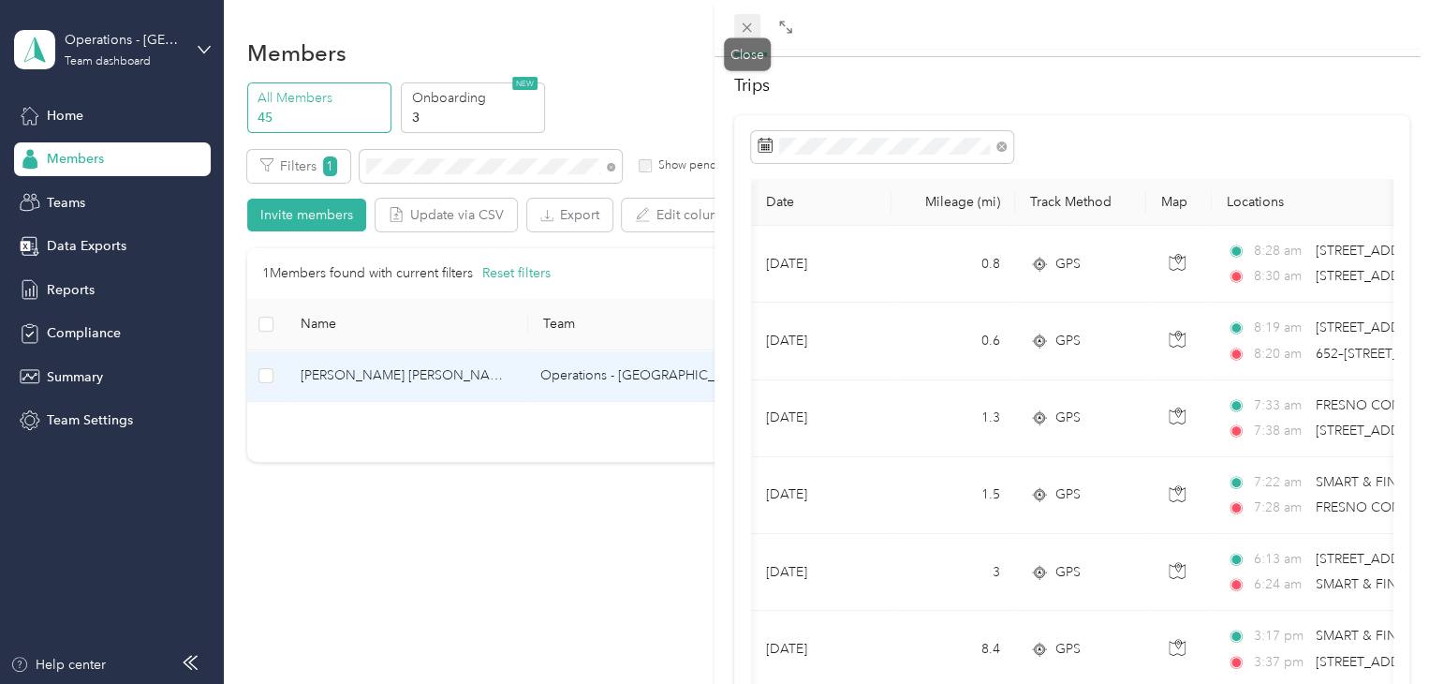
click at [745, 16] on span at bounding box center [747, 27] width 26 height 26
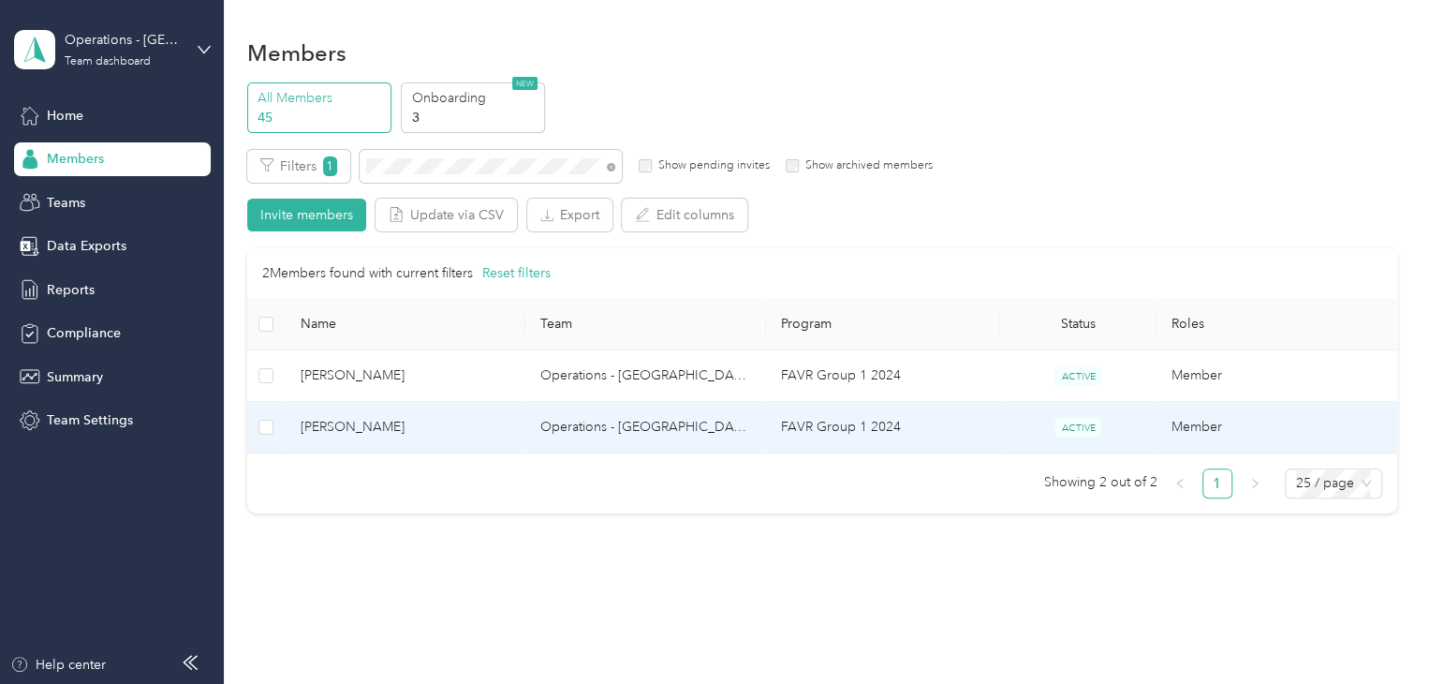
click at [437, 419] on span "[PERSON_NAME]" at bounding box center [406, 427] width 211 height 21
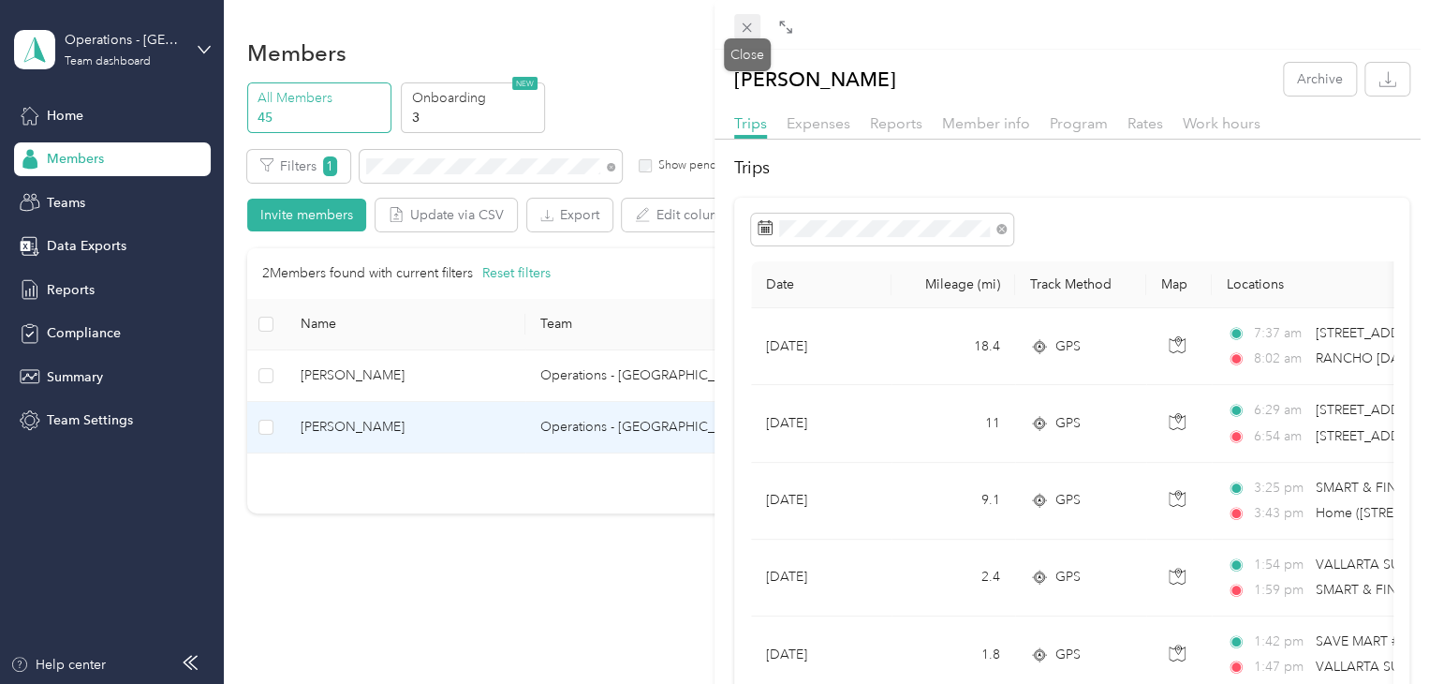
click at [745, 31] on icon at bounding box center [747, 28] width 16 height 16
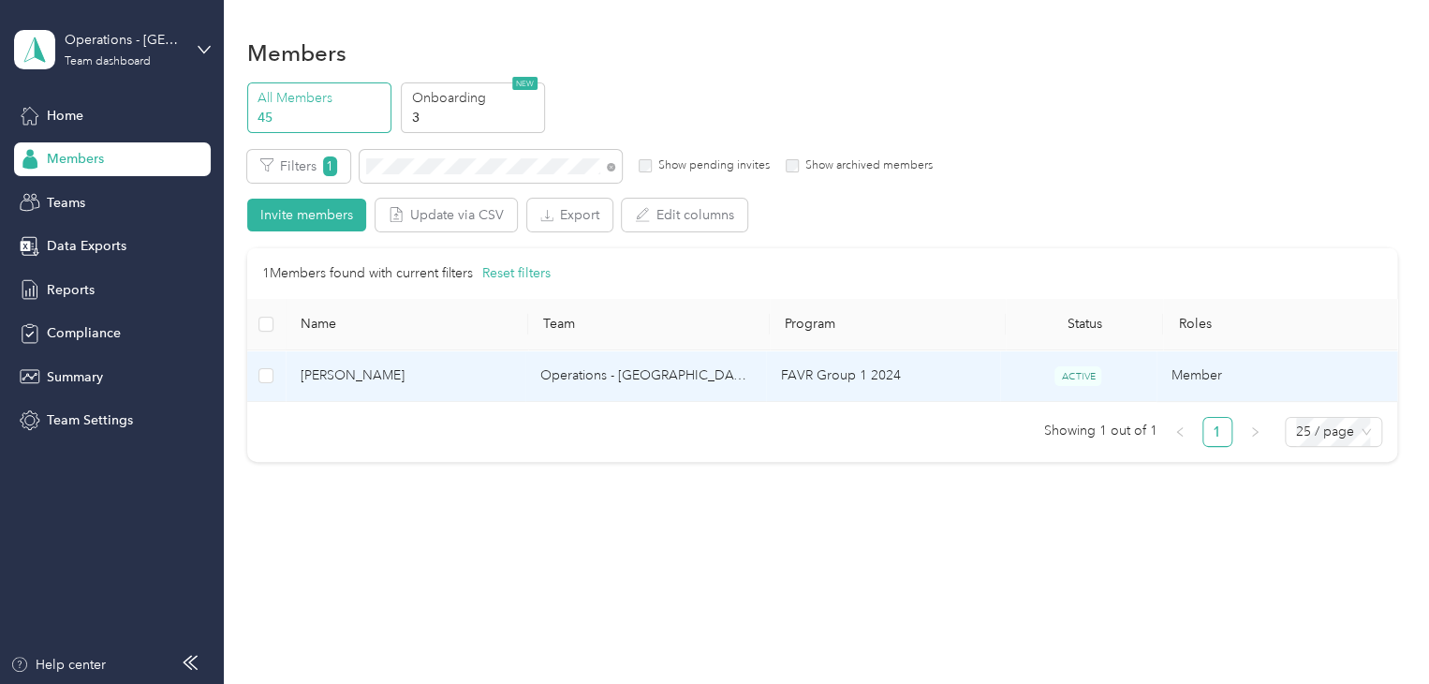
click at [412, 388] on td "[PERSON_NAME]" at bounding box center [406, 376] width 241 height 52
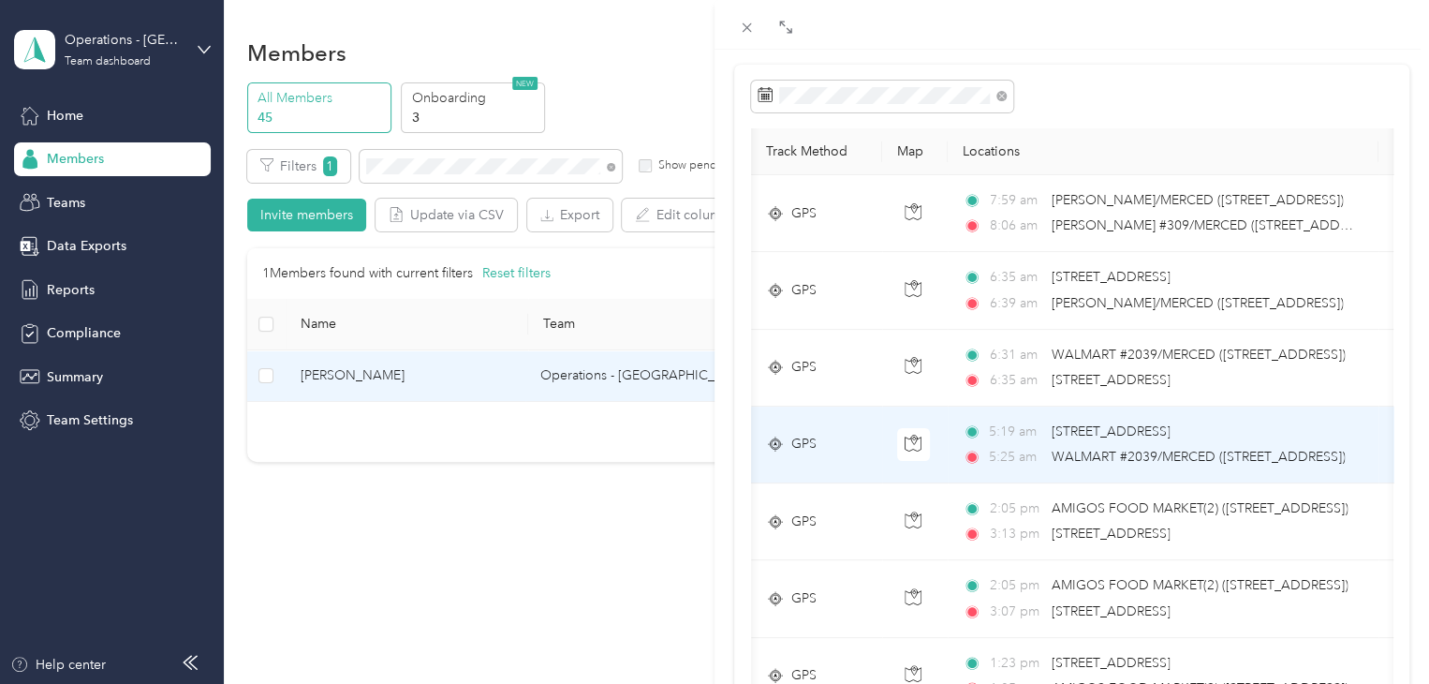
scroll to position [129, 0]
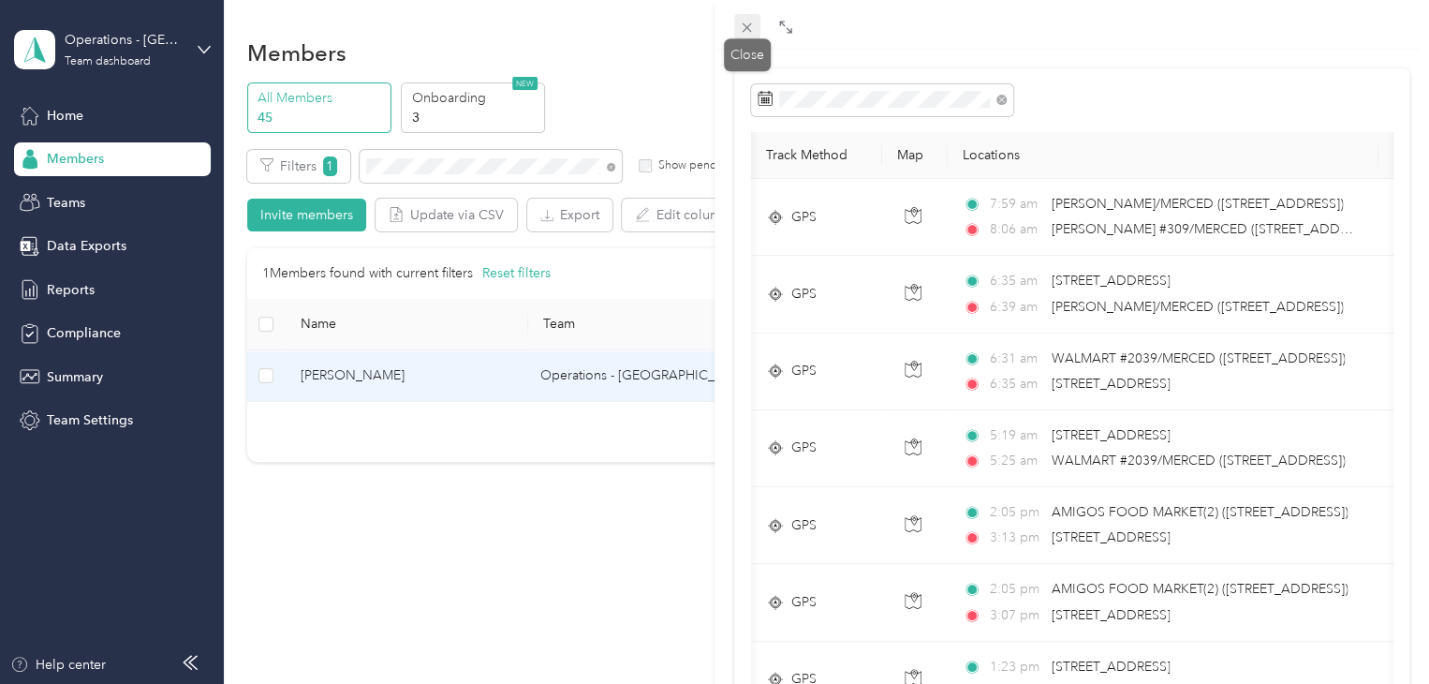
click at [745, 24] on icon at bounding box center [747, 27] width 9 height 9
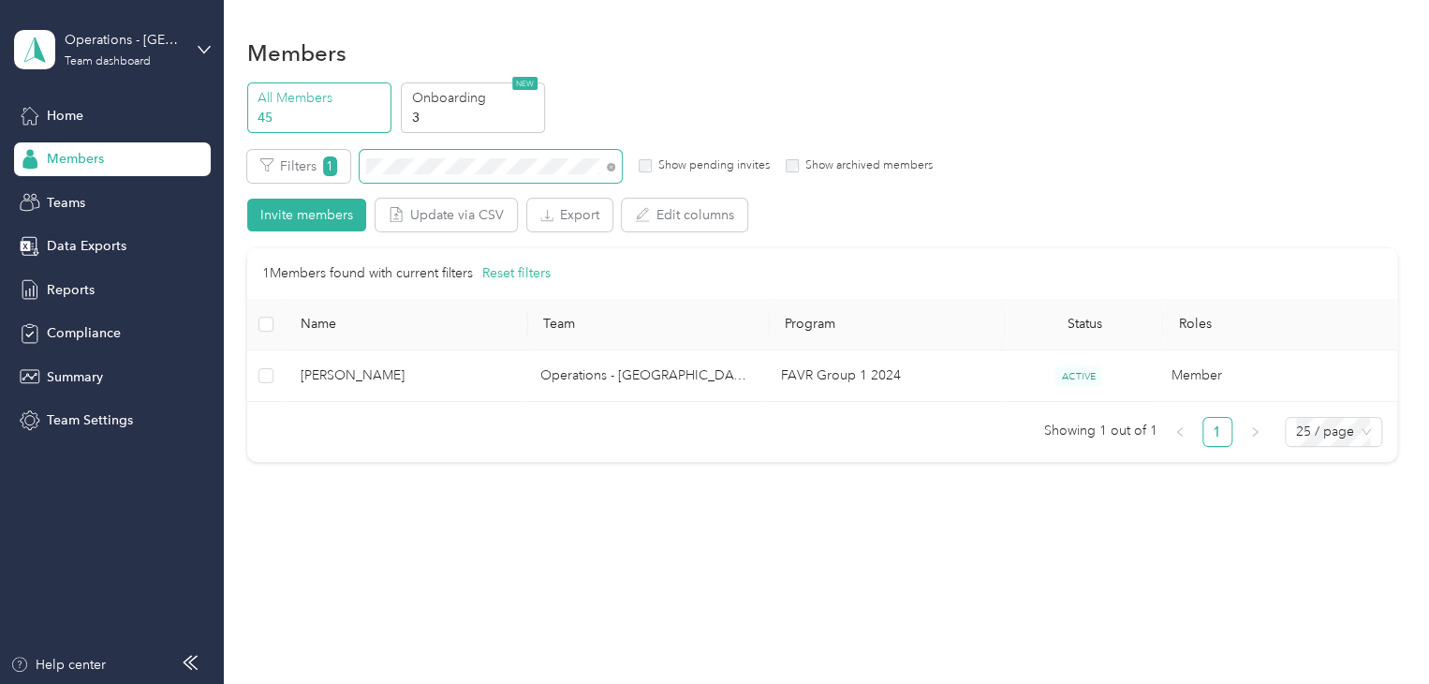
click at [611, 170] on span at bounding box center [611, 166] width 8 height 16
click at [611, 166] on icon at bounding box center [612, 167] width 4 height 4
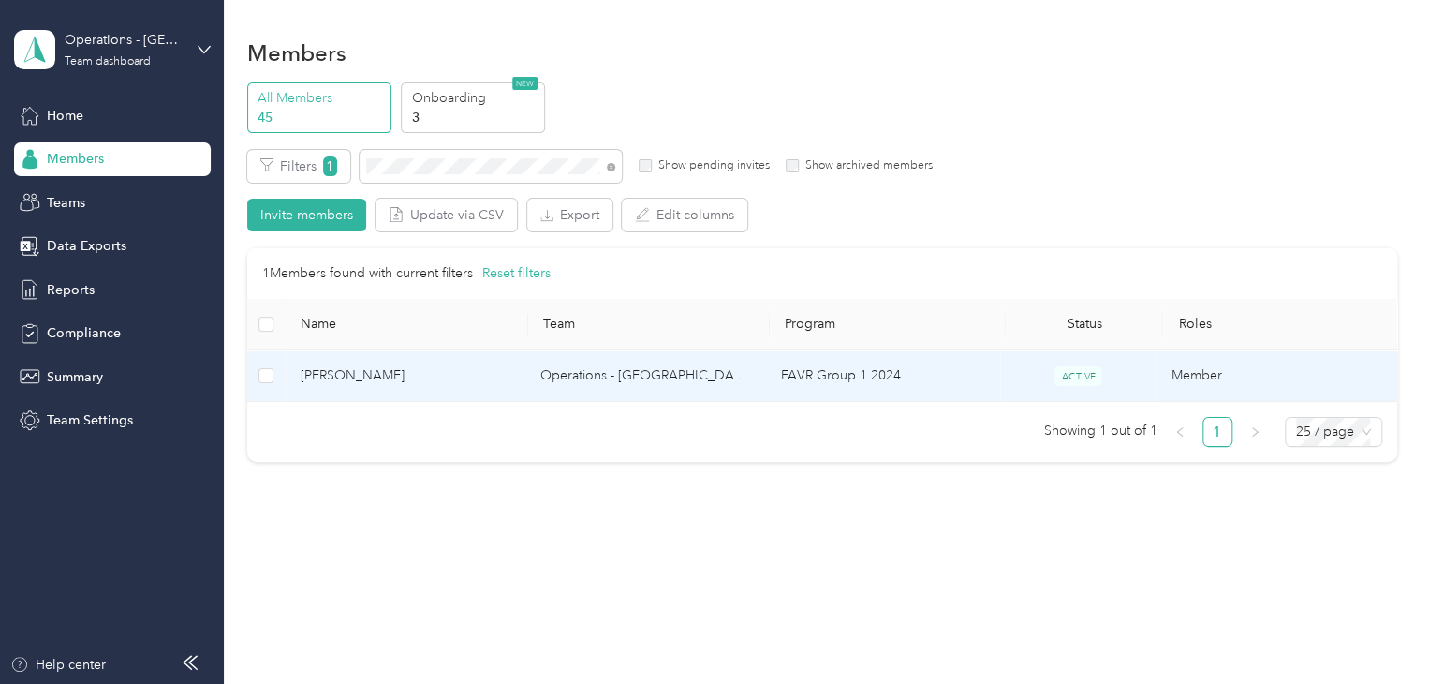
click at [465, 384] on span "[PERSON_NAME]" at bounding box center [406, 375] width 211 height 21
